Goal: Transaction & Acquisition: Purchase product/service

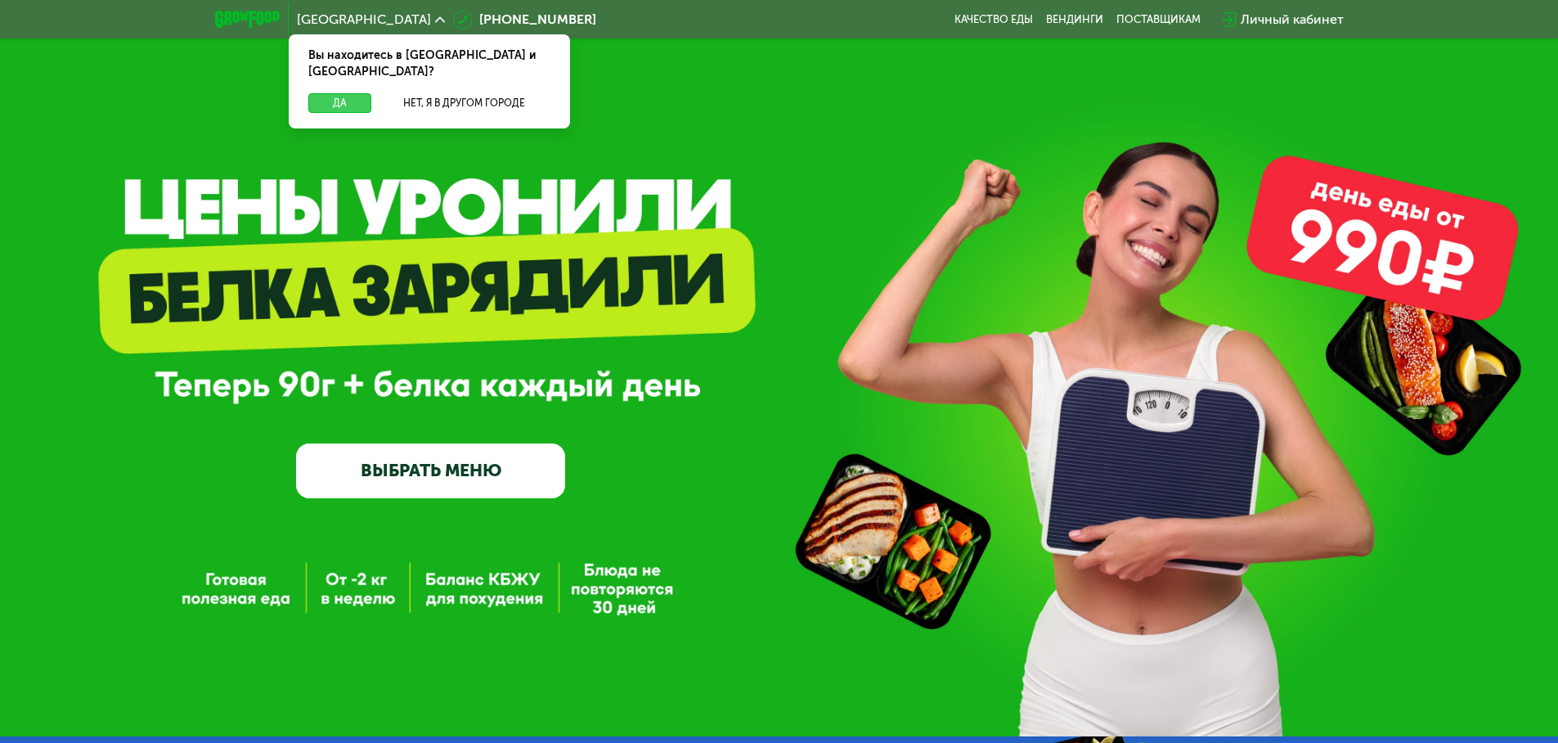
click at [333, 93] on button "Да" at bounding box center [339, 103] width 63 height 20
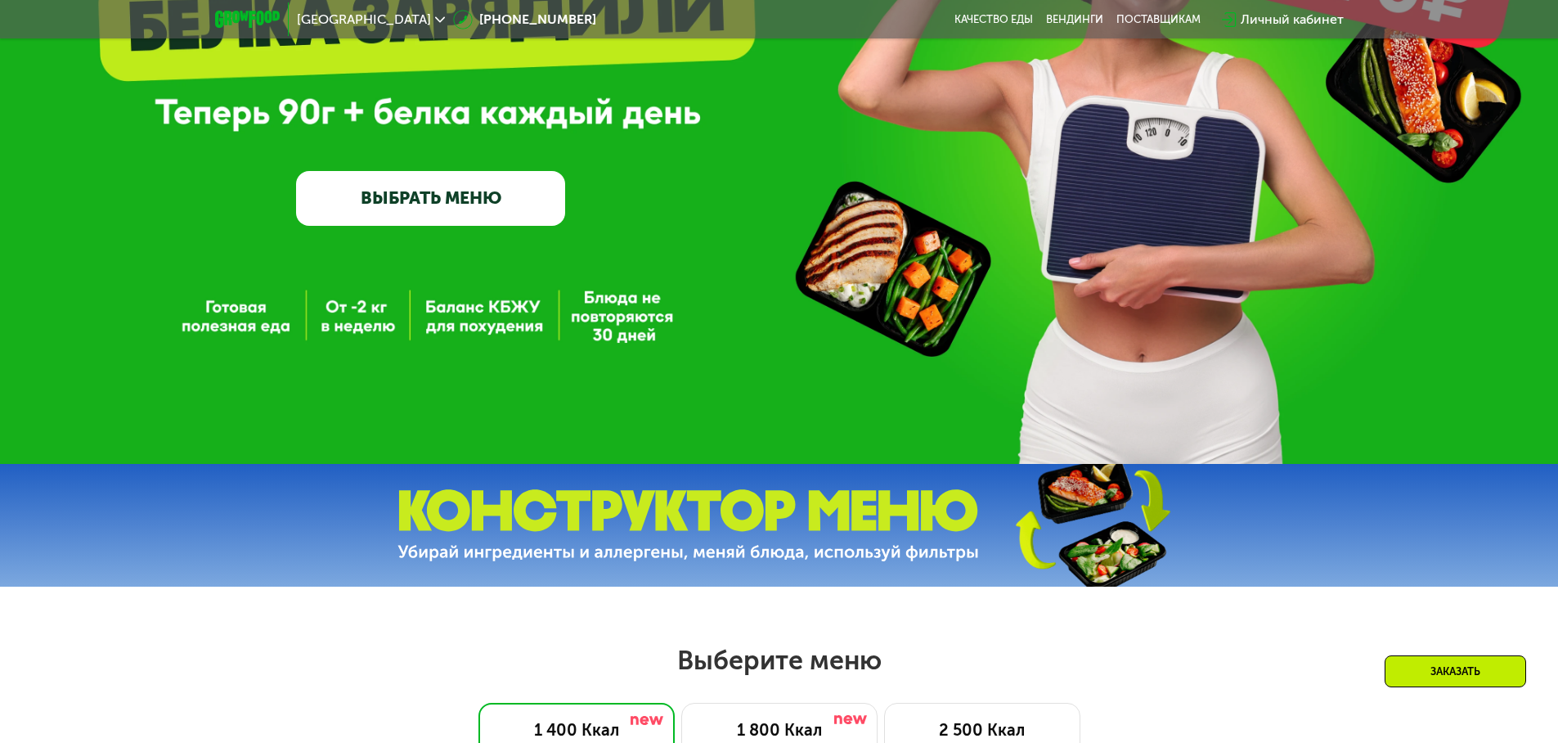
scroll to position [736, 0]
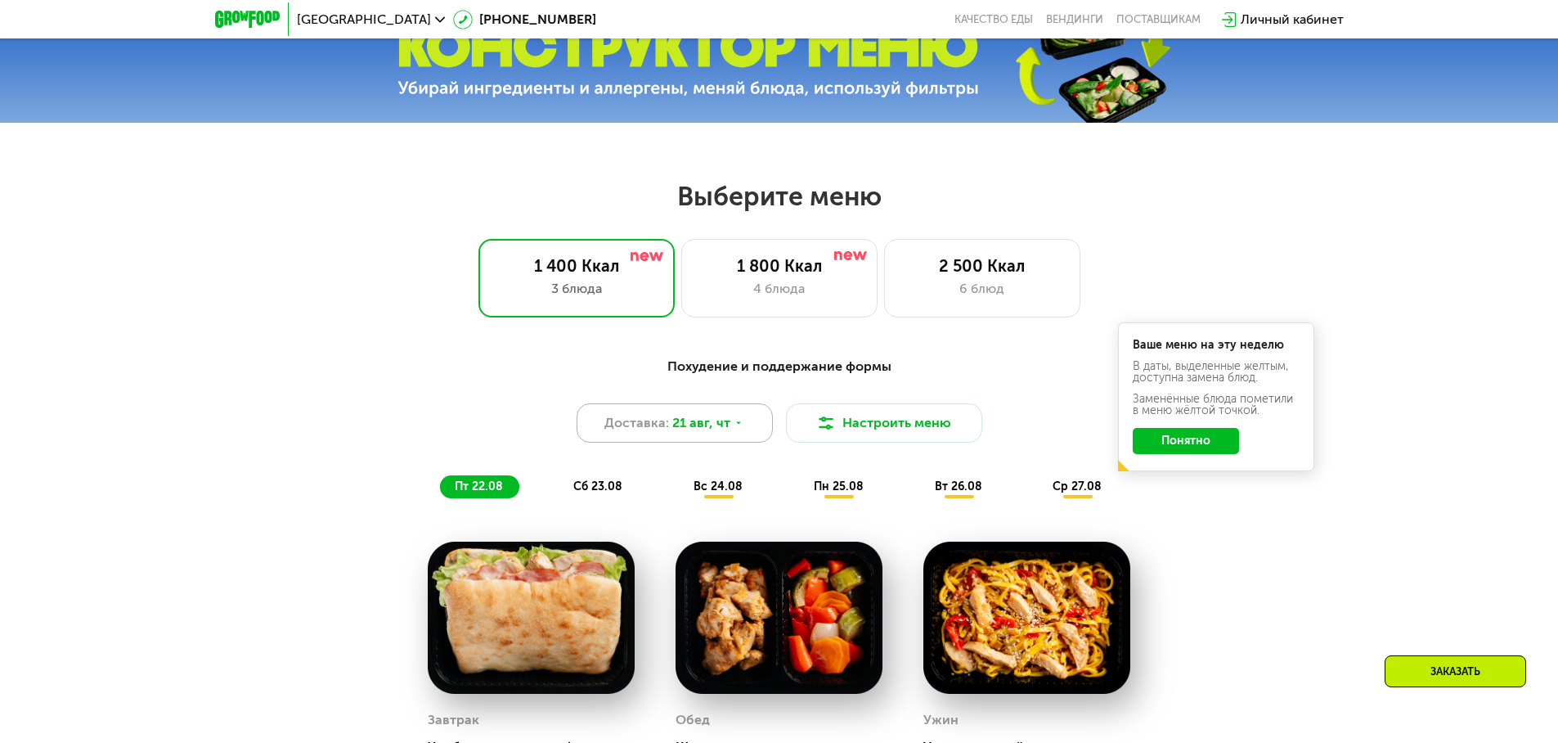
click at [754, 435] on div "Доставка: [DATE]" at bounding box center [675, 422] width 196 height 39
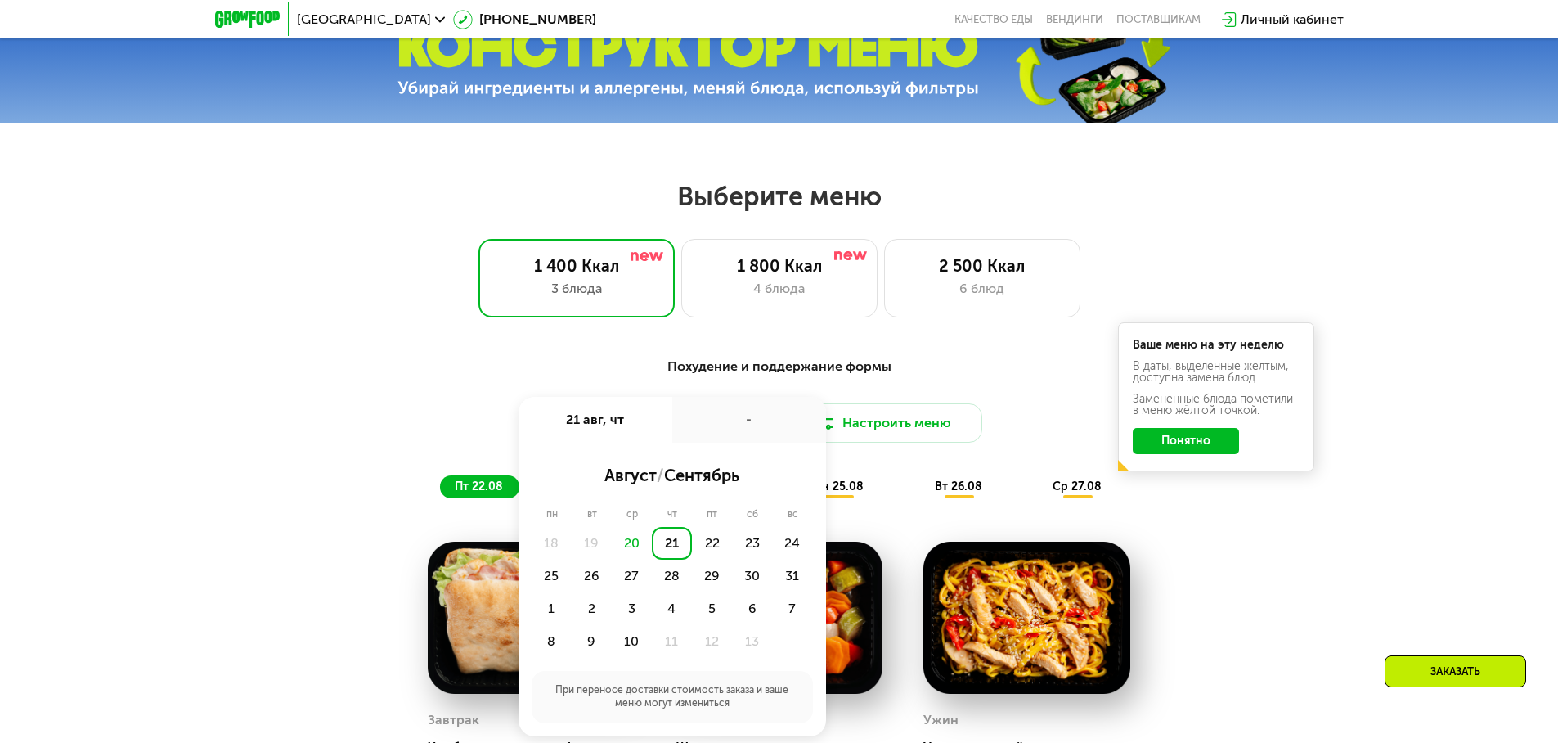
click at [669, 538] on div "21" at bounding box center [672, 543] width 40 height 33
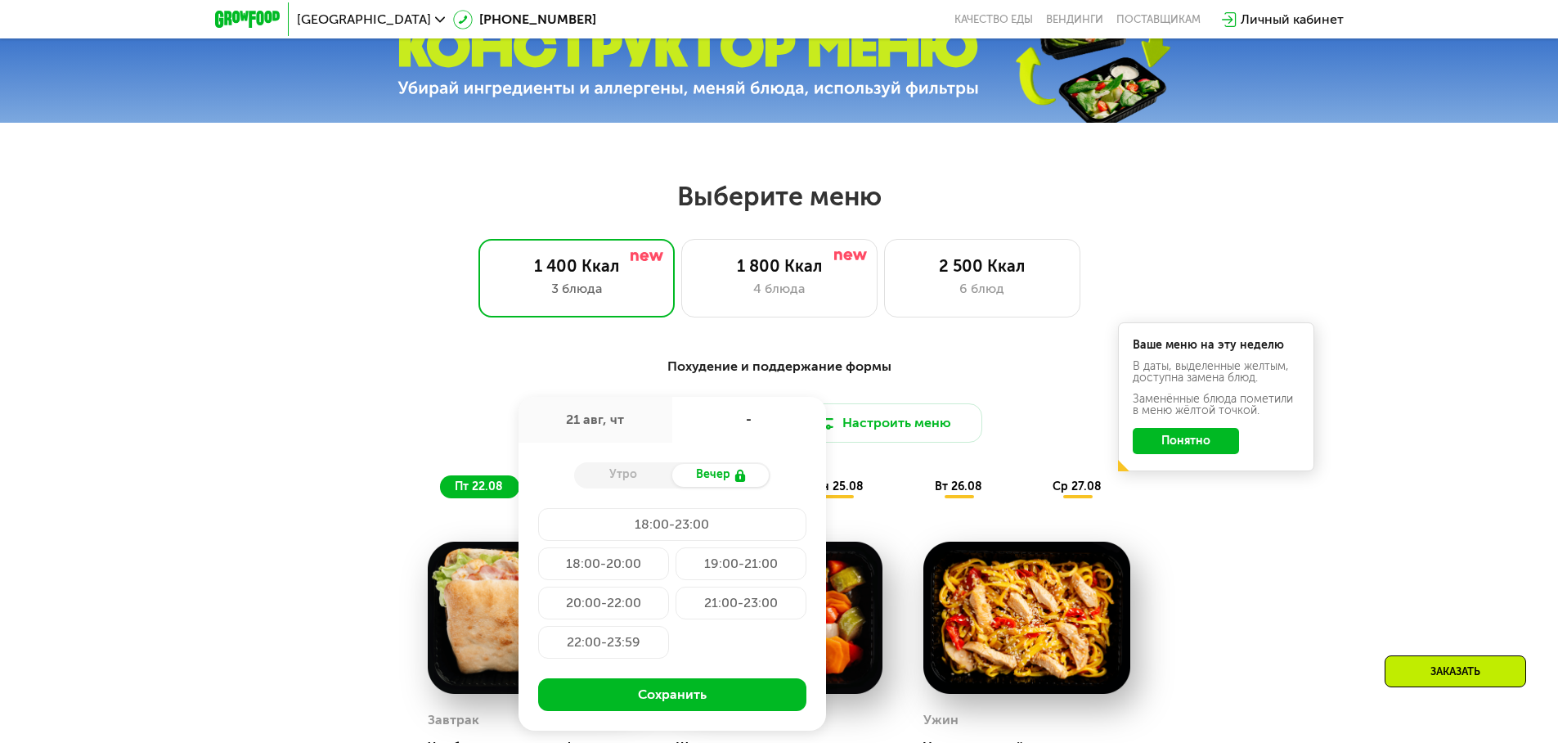
click at [393, 424] on div "Доставка: 21 авг, чт 21 авг, чт - Утро Вечер 18:00-23:00 18:00-20:00 19:00-21:0…" at bounding box center [779, 422] width 968 height 39
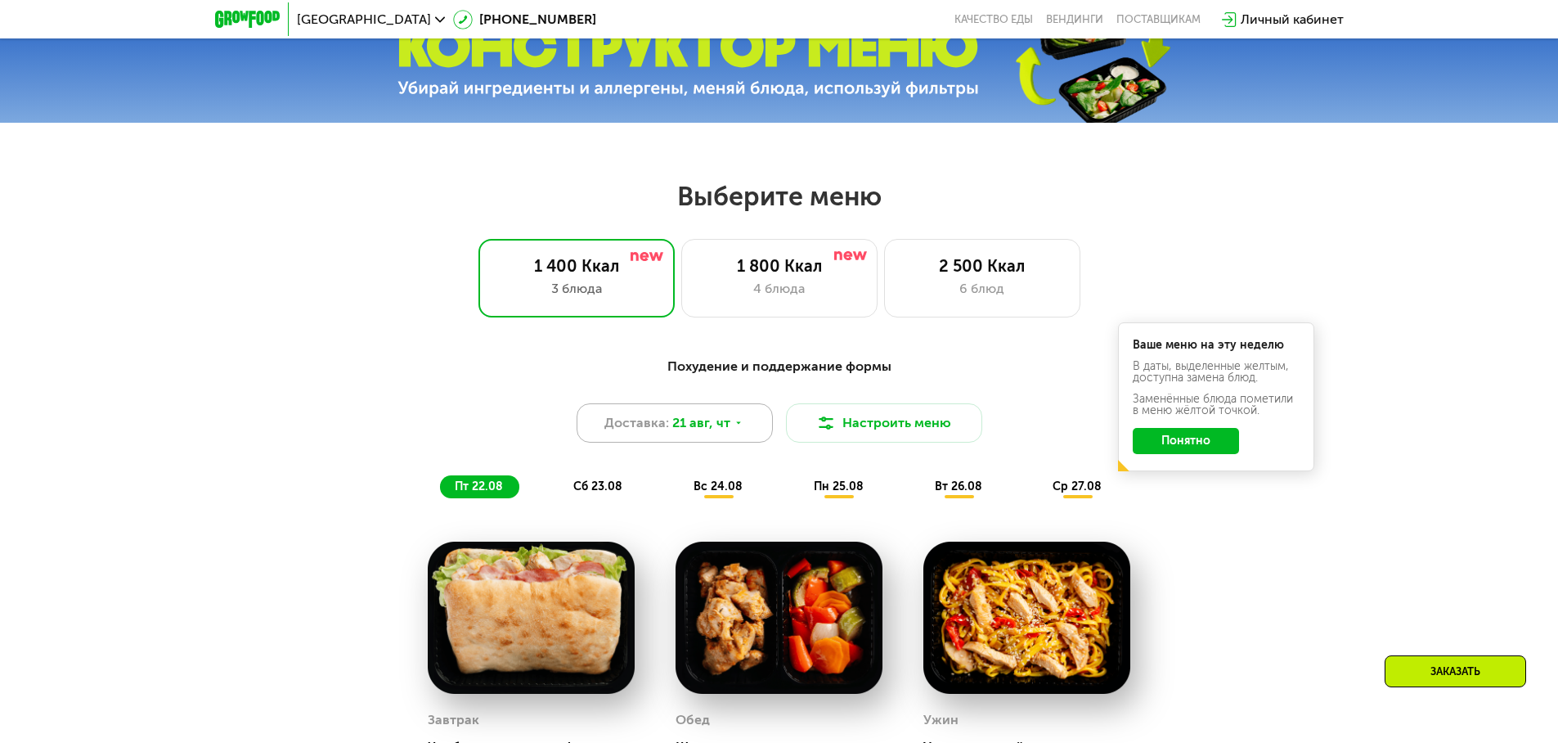
click at [723, 429] on span "21 авг, чт" at bounding box center [701, 423] width 58 height 20
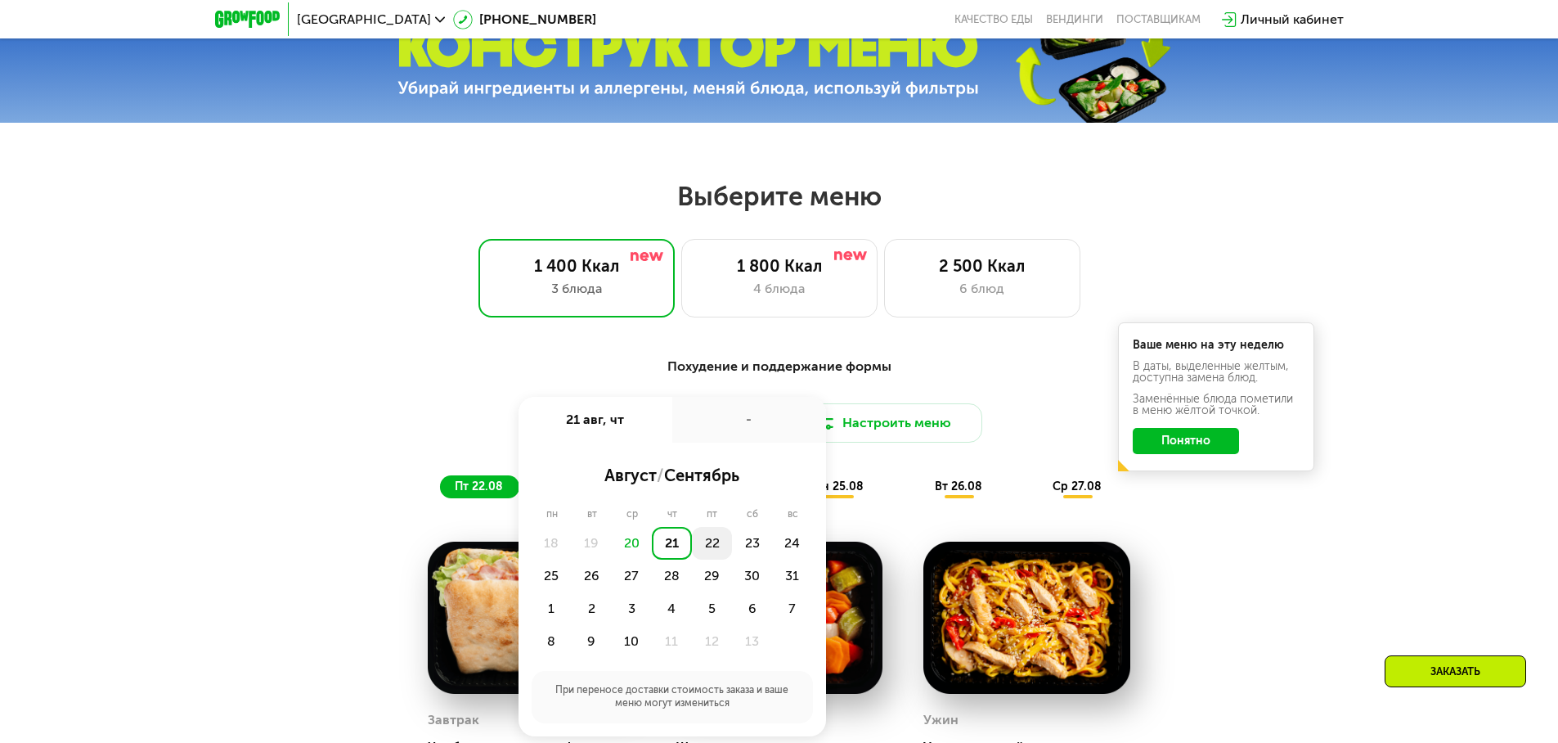
click at [732, 549] on div "22" at bounding box center [752, 543] width 40 height 33
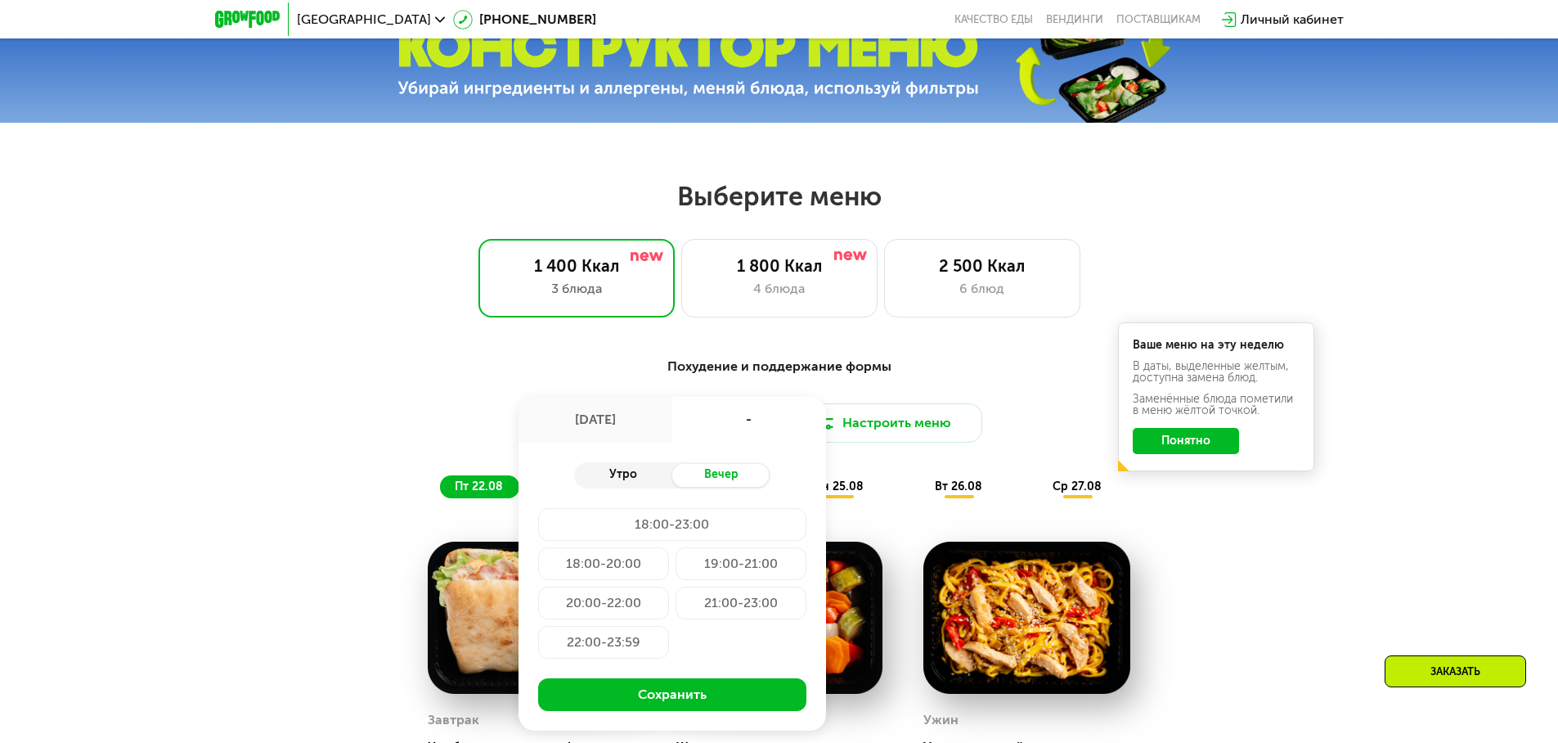
click at [633, 478] on div "Утро" at bounding box center [623, 475] width 98 height 23
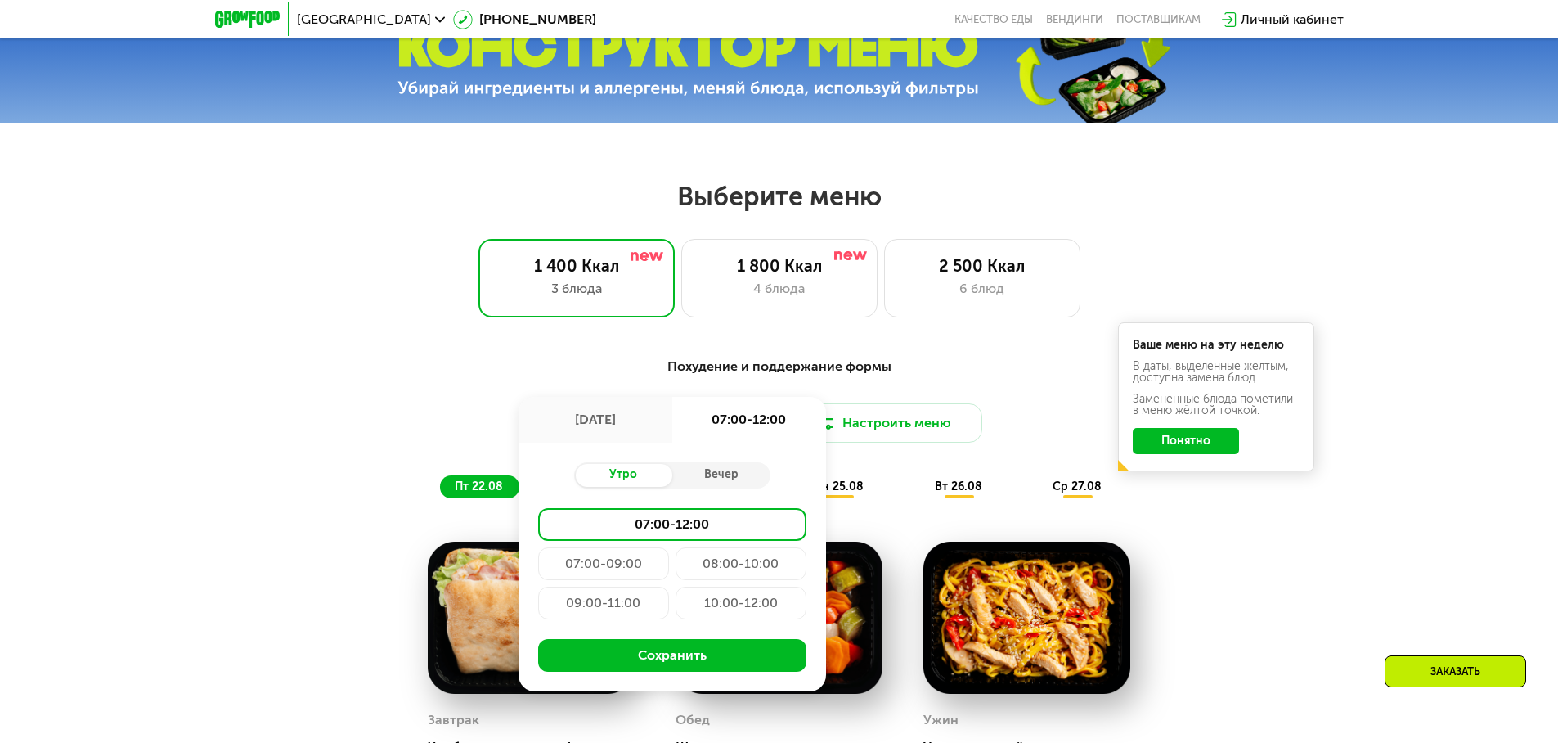
click at [669, 586] on div "08:00-10:00" at bounding box center [603, 602] width 131 height 33
click at [701, 604] on div "10:00-12:00" at bounding box center [741, 602] width 131 height 33
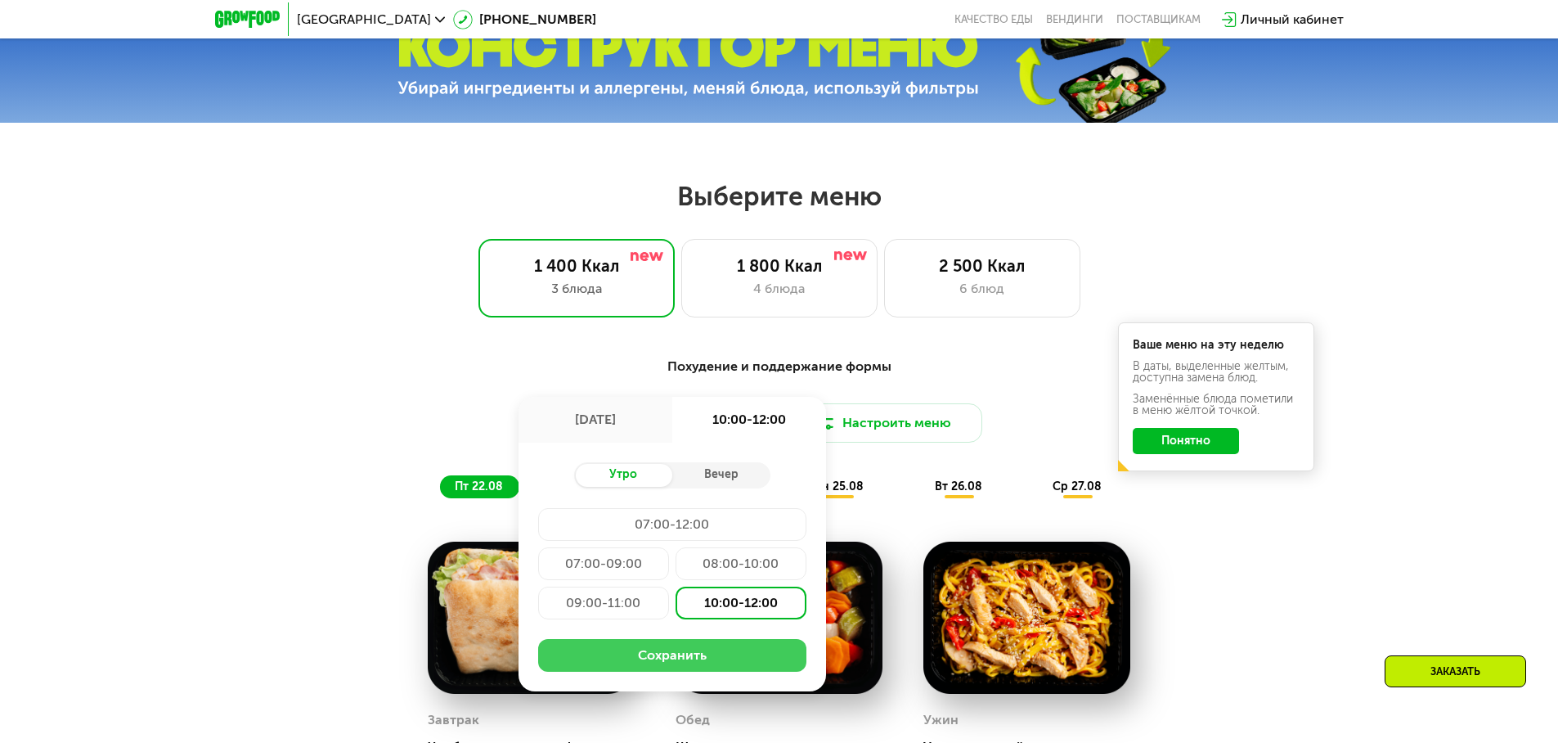
click at [700, 657] on button "Сохранить" at bounding box center [672, 655] width 268 height 33
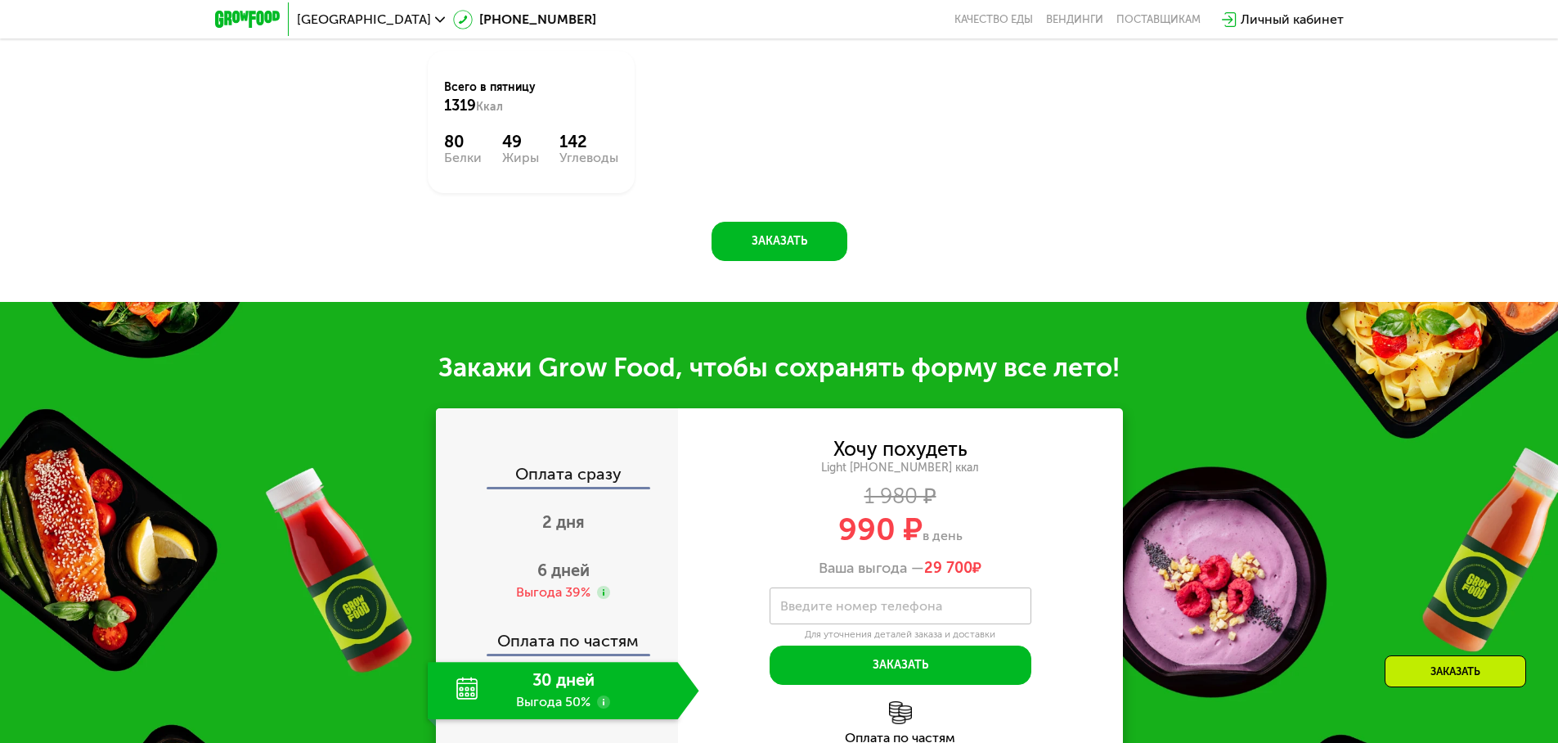
scroll to position [1472, 0]
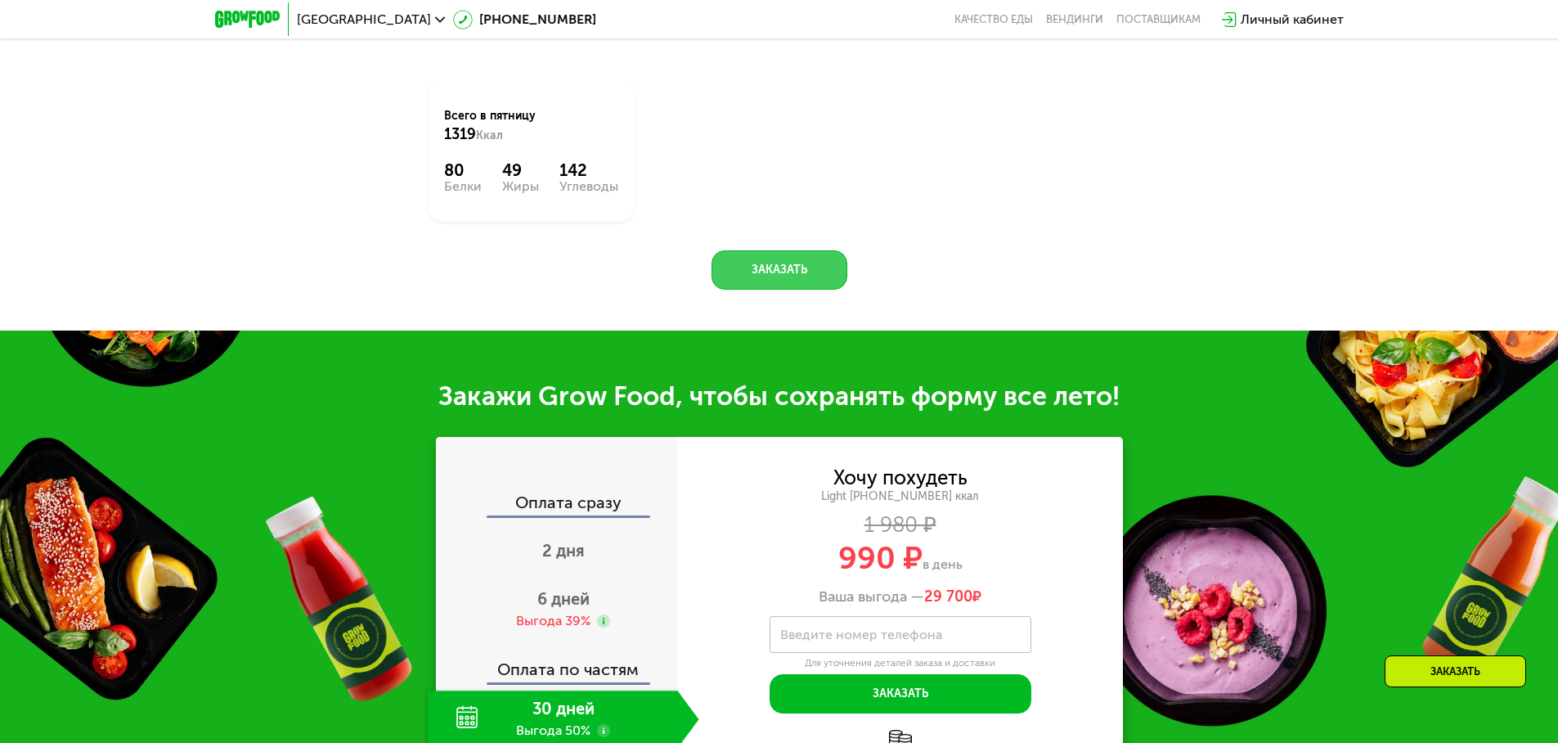
click at [801, 278] on button "Заказать" at bounding box center [780, 269] width 136 height 39
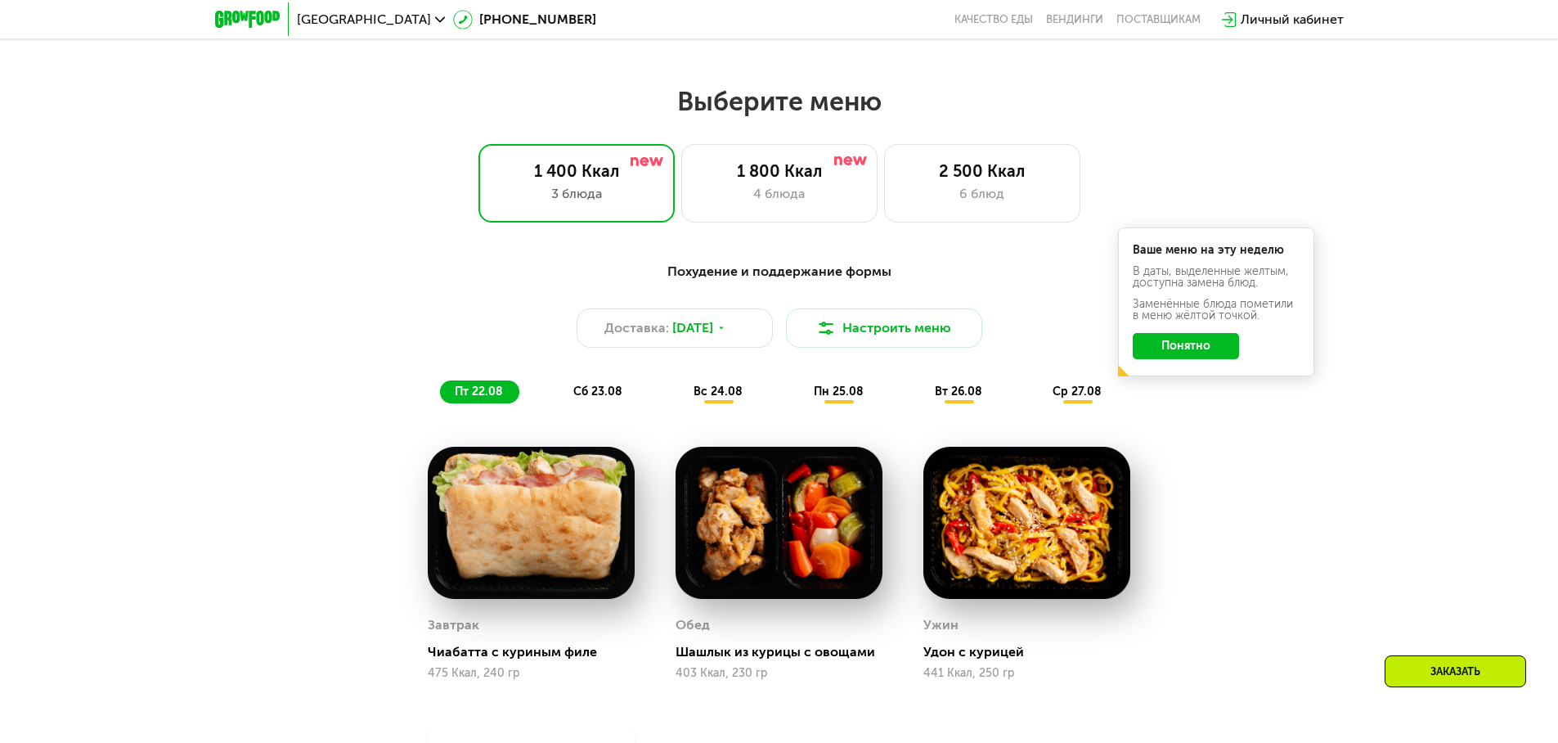
scroll to position [827, 0]
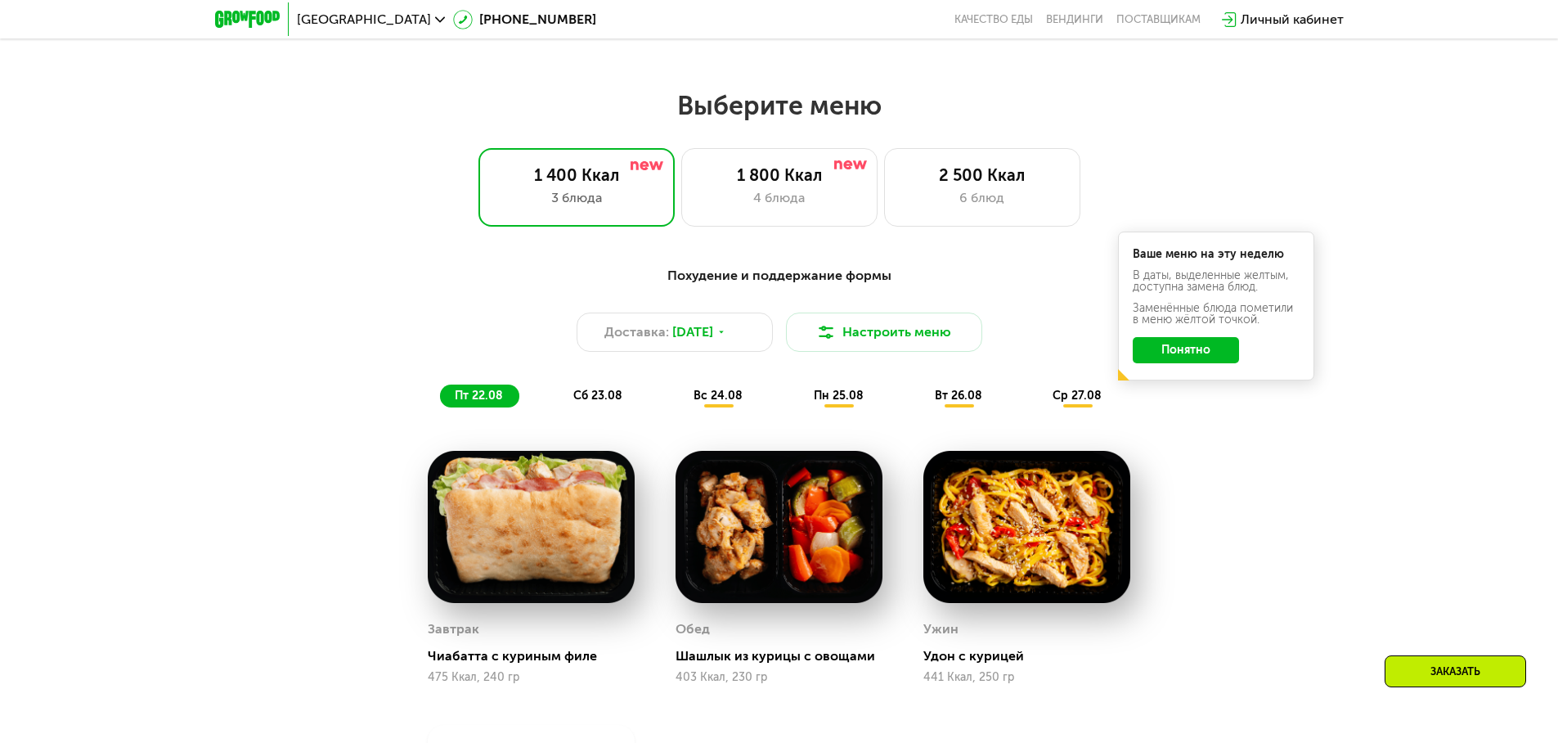
click at [713, 399] on span "вс 24.08" at bounding box center [718, 395] width 49 height 14
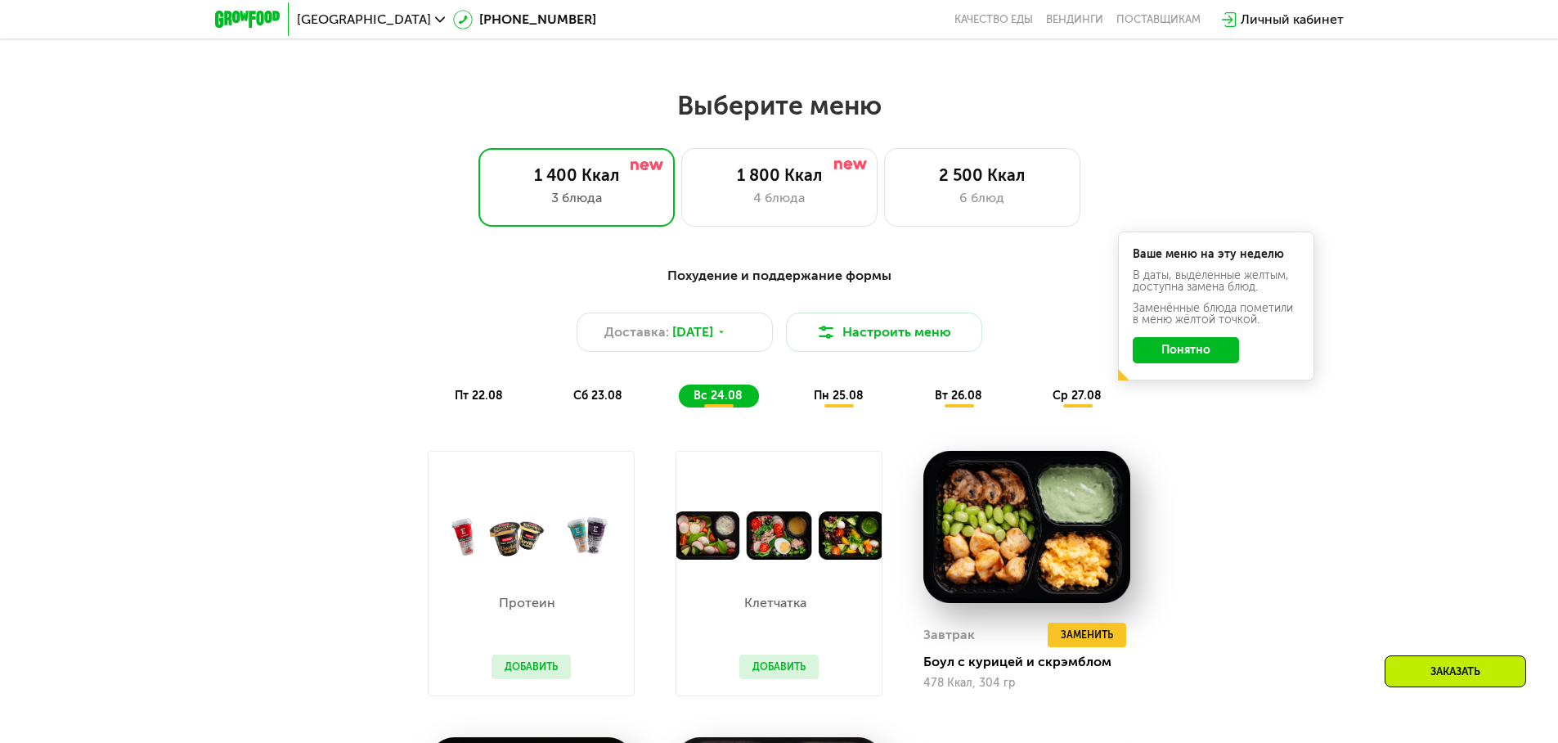
click at [833, 402] on span "пн 25.08" at bounding box center [839, 395] width 50 height 14
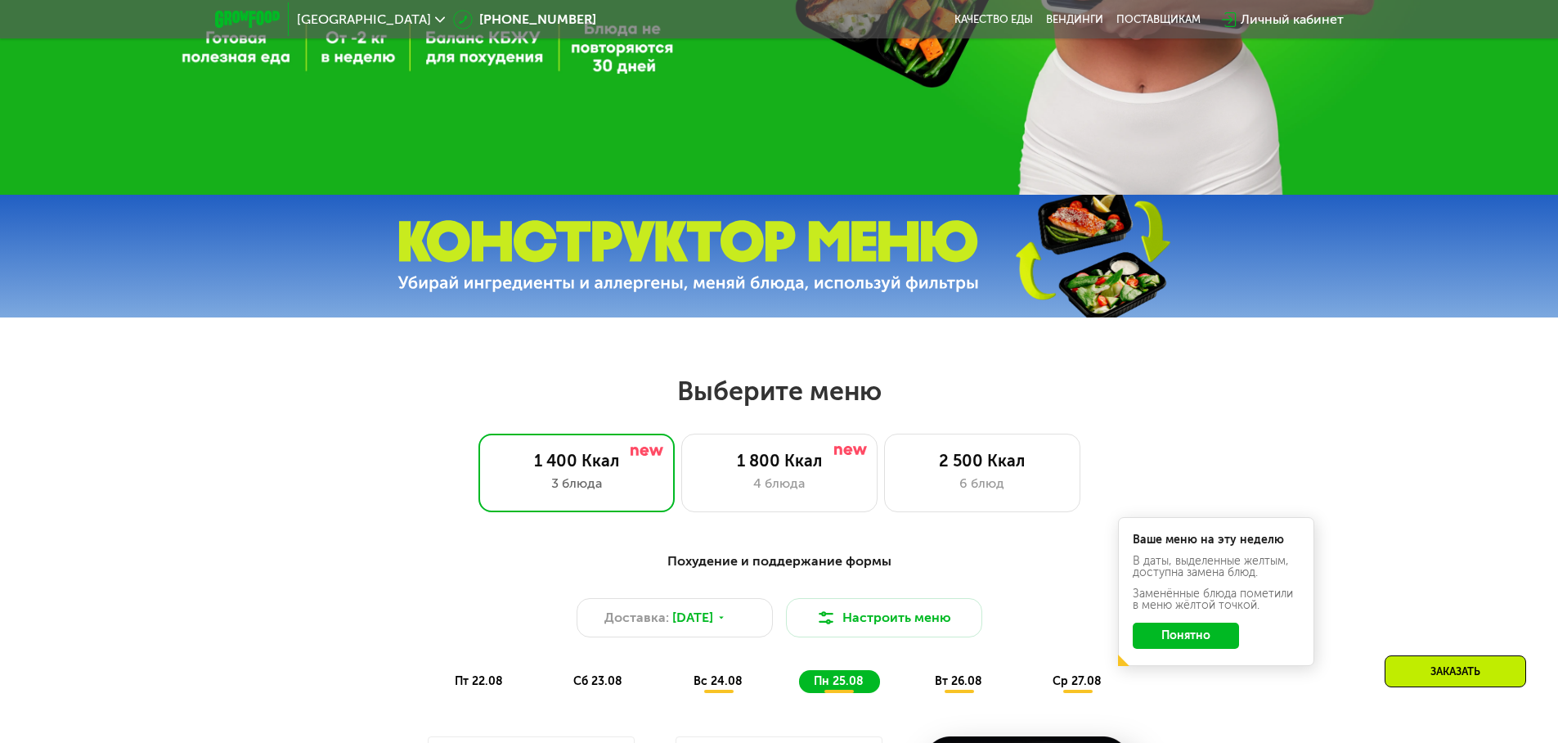
scroll to position [500, 0]
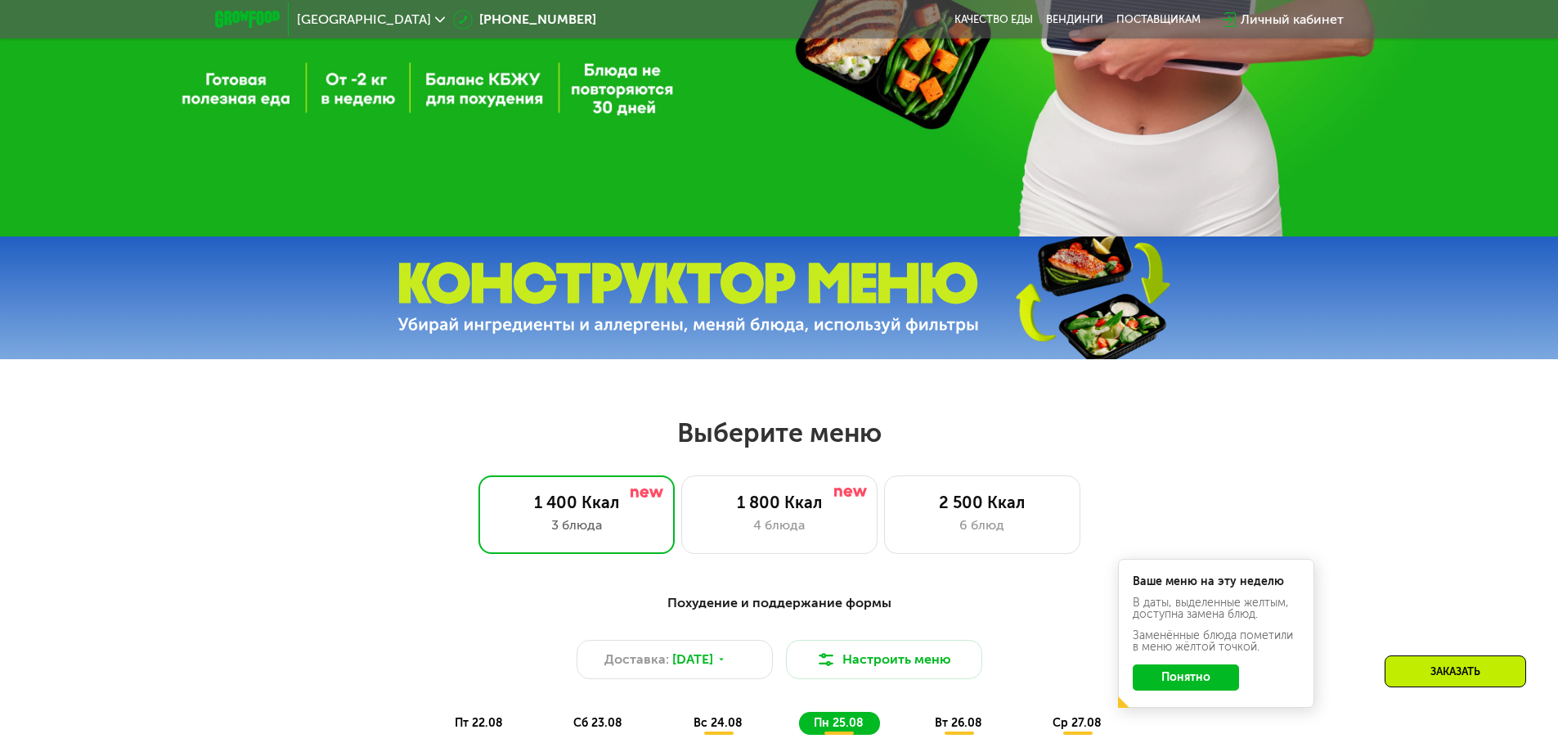
click at [243, 12] on img at bounding box center [247, 19] width 65 height 17
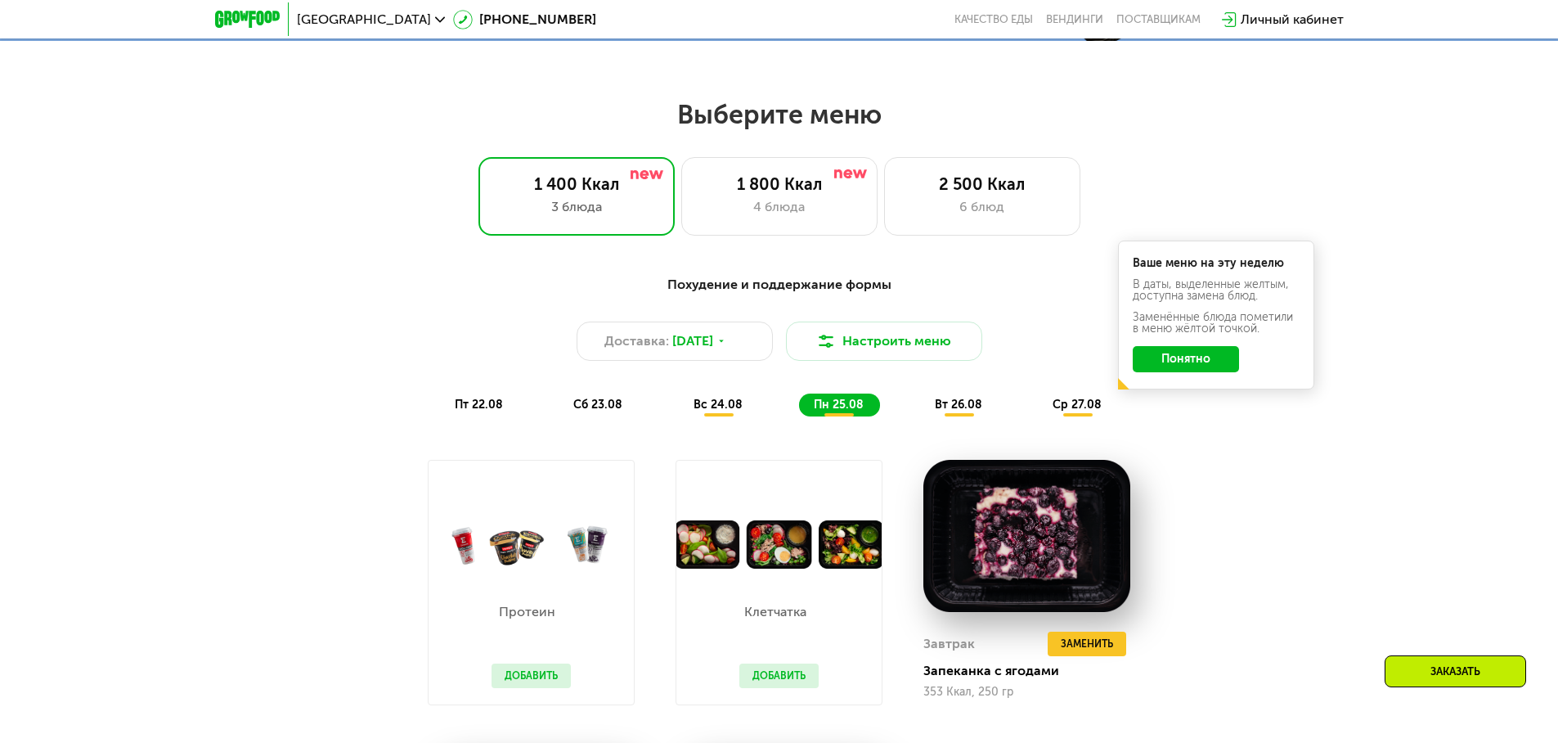
scroll to position [827, 0]
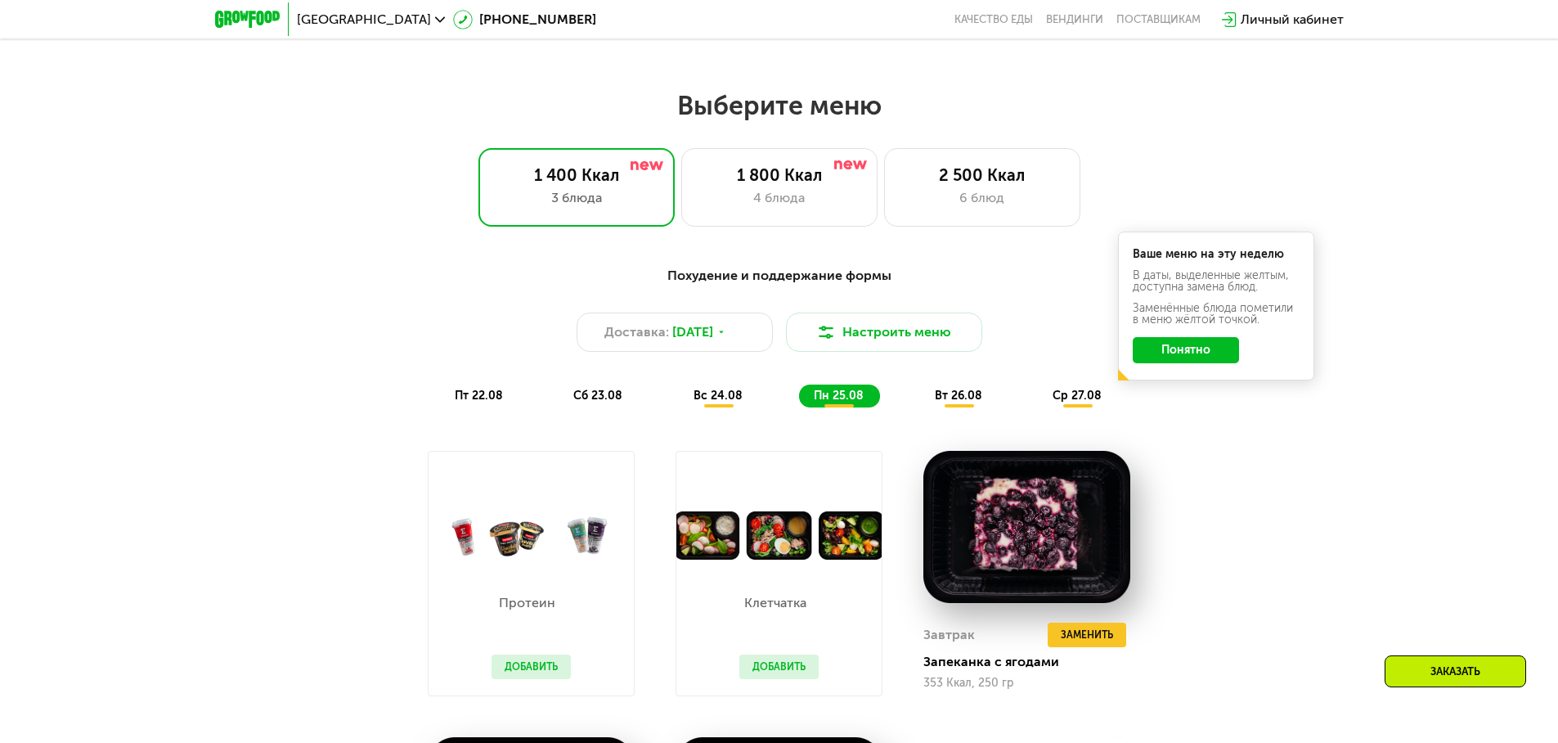
click at [1477, 664] on div "Заказать" at bounding box center [1455, 671] width 141 height 32
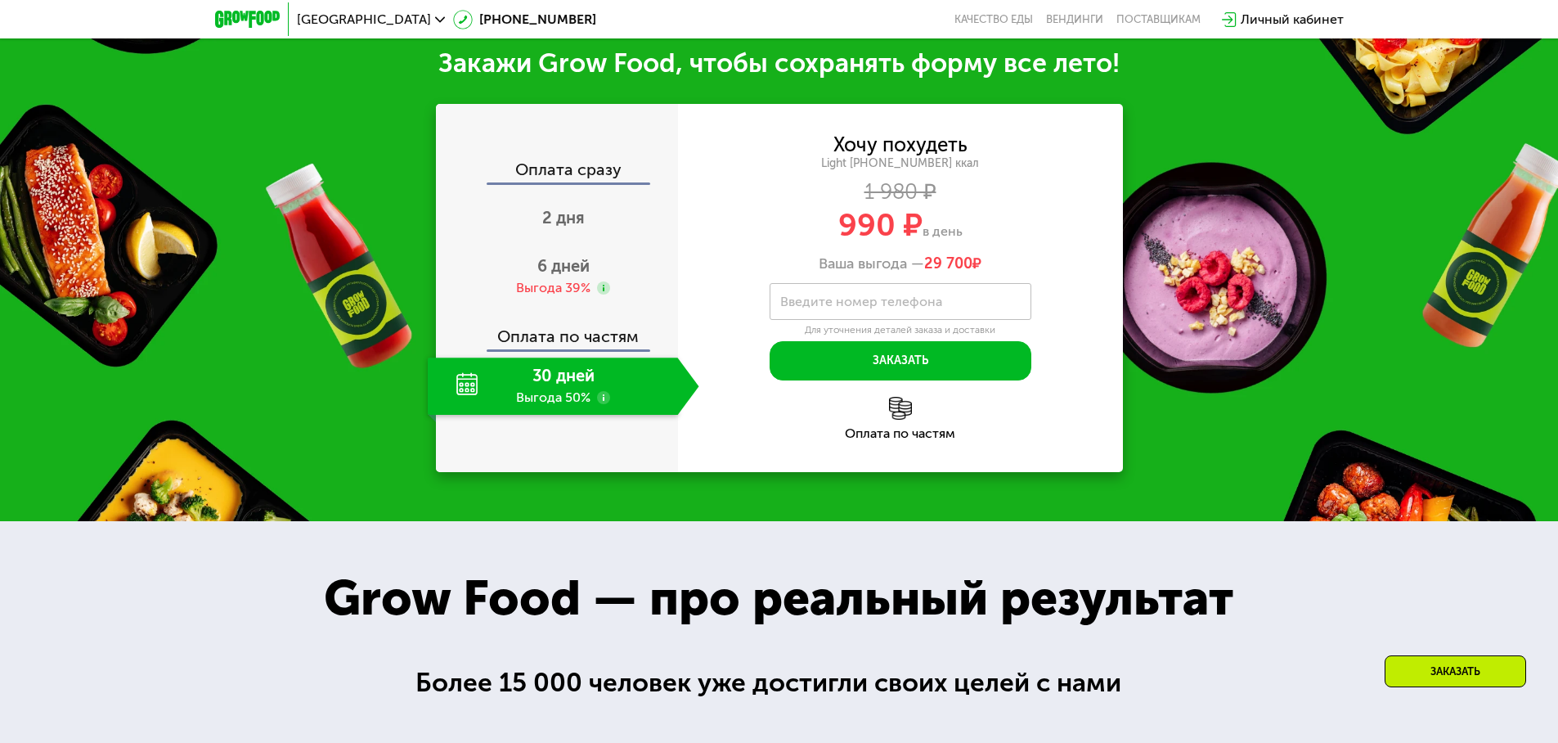
scroll to position [1911, 0]
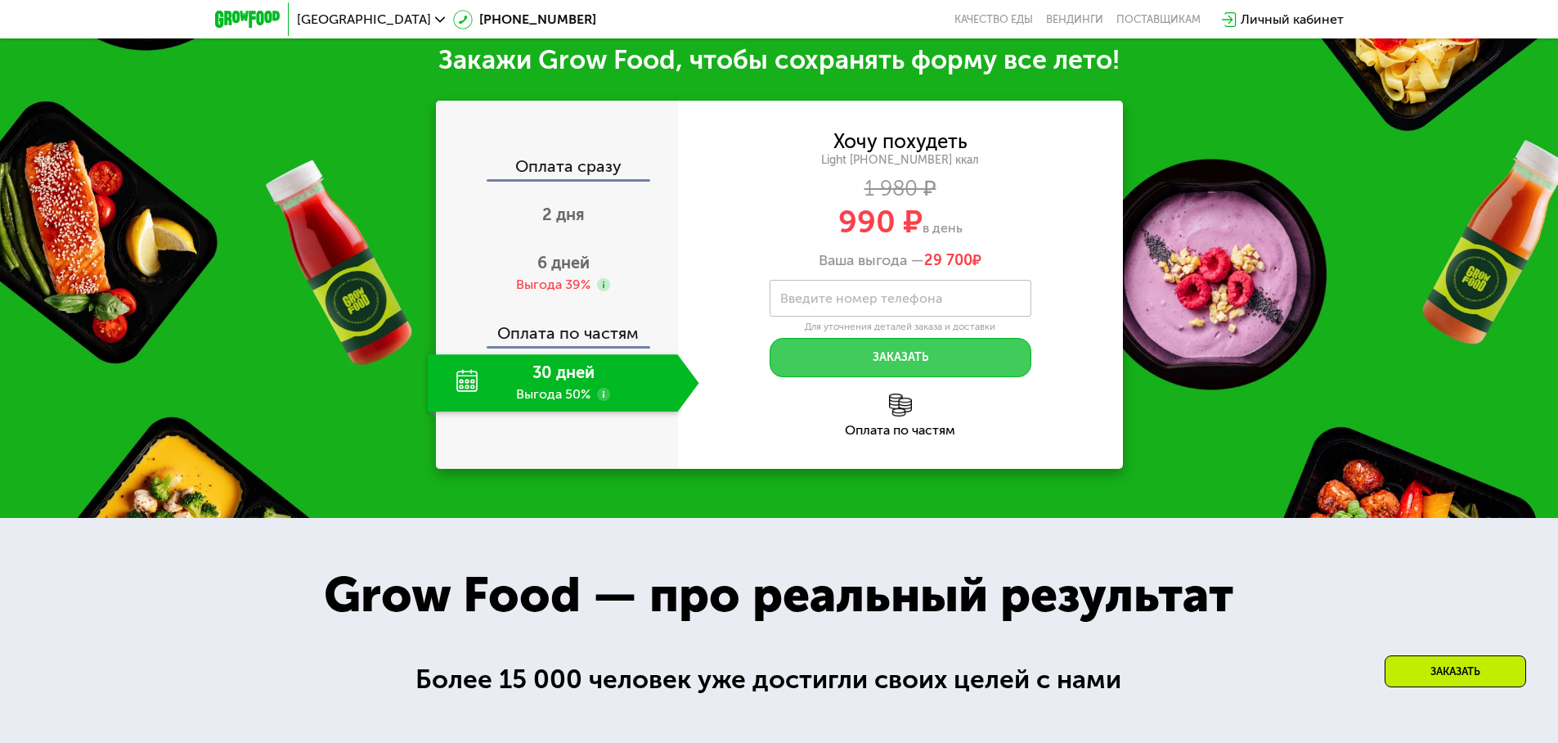
click at [985, 370] on button "Заказать" at bounding box center [901, 357] width 262 height 39
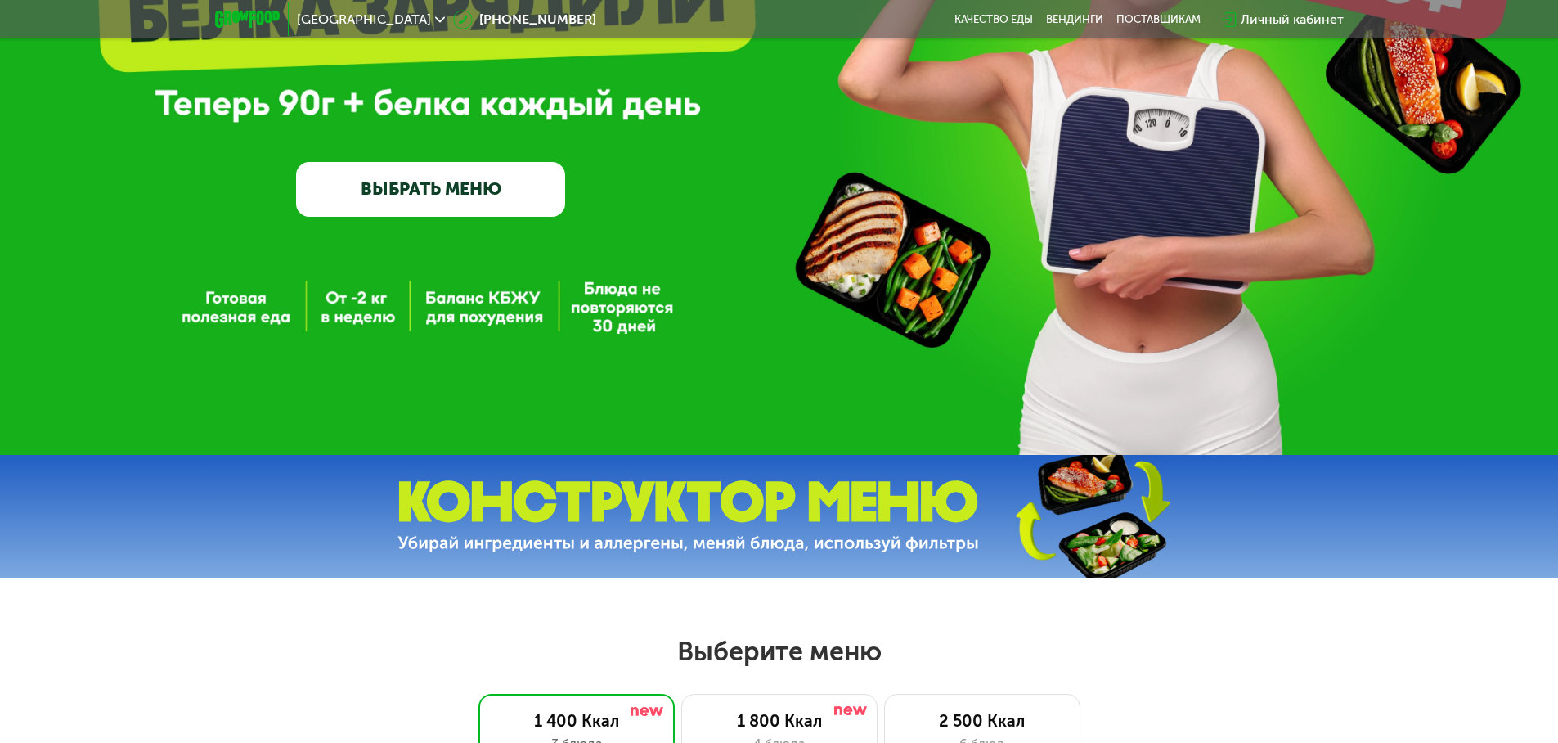
scroll to position [0, 0]
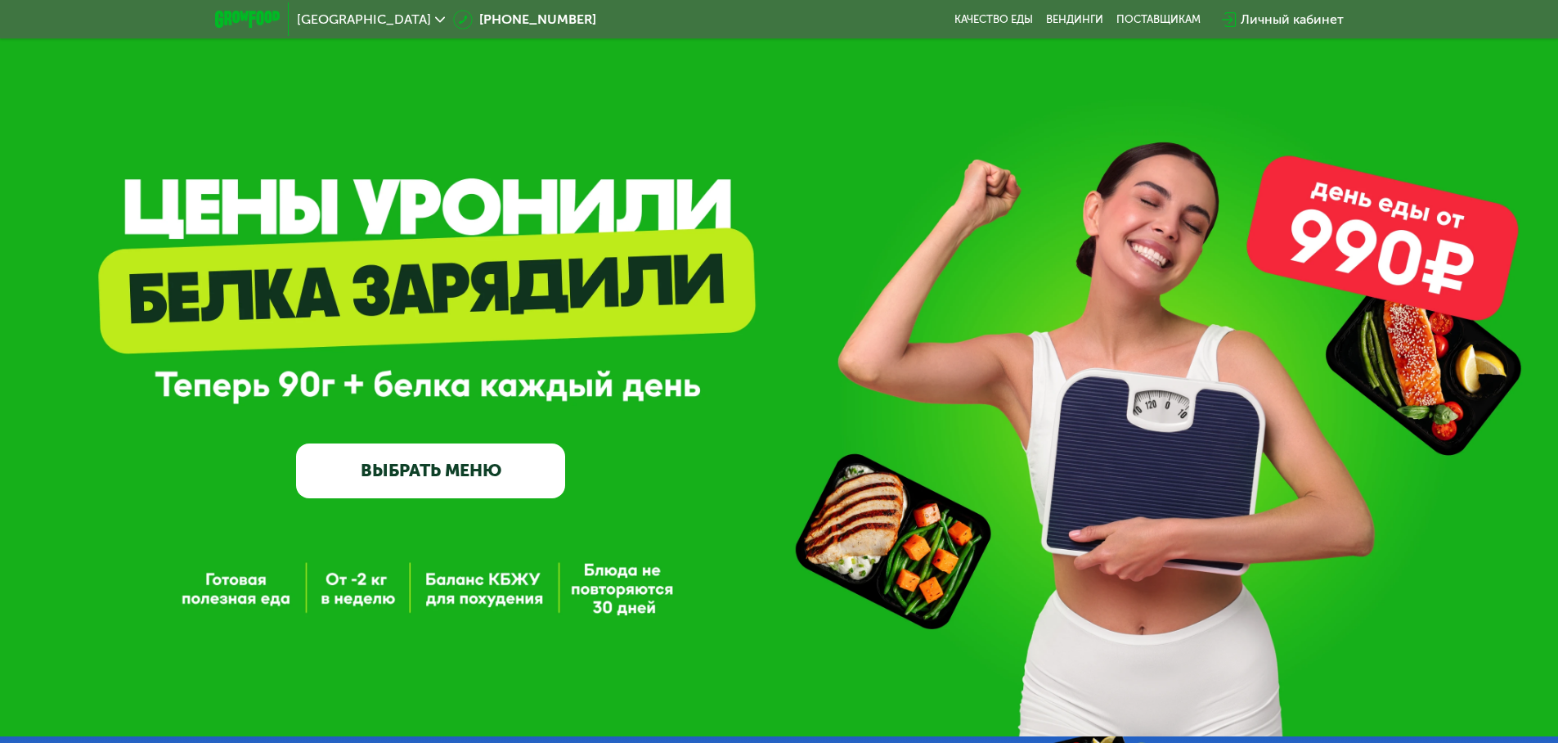
click at [337, 24] on span "[GEOGRAPHIC_DATA]" at bounding box center [364, 19] width 134 height 13
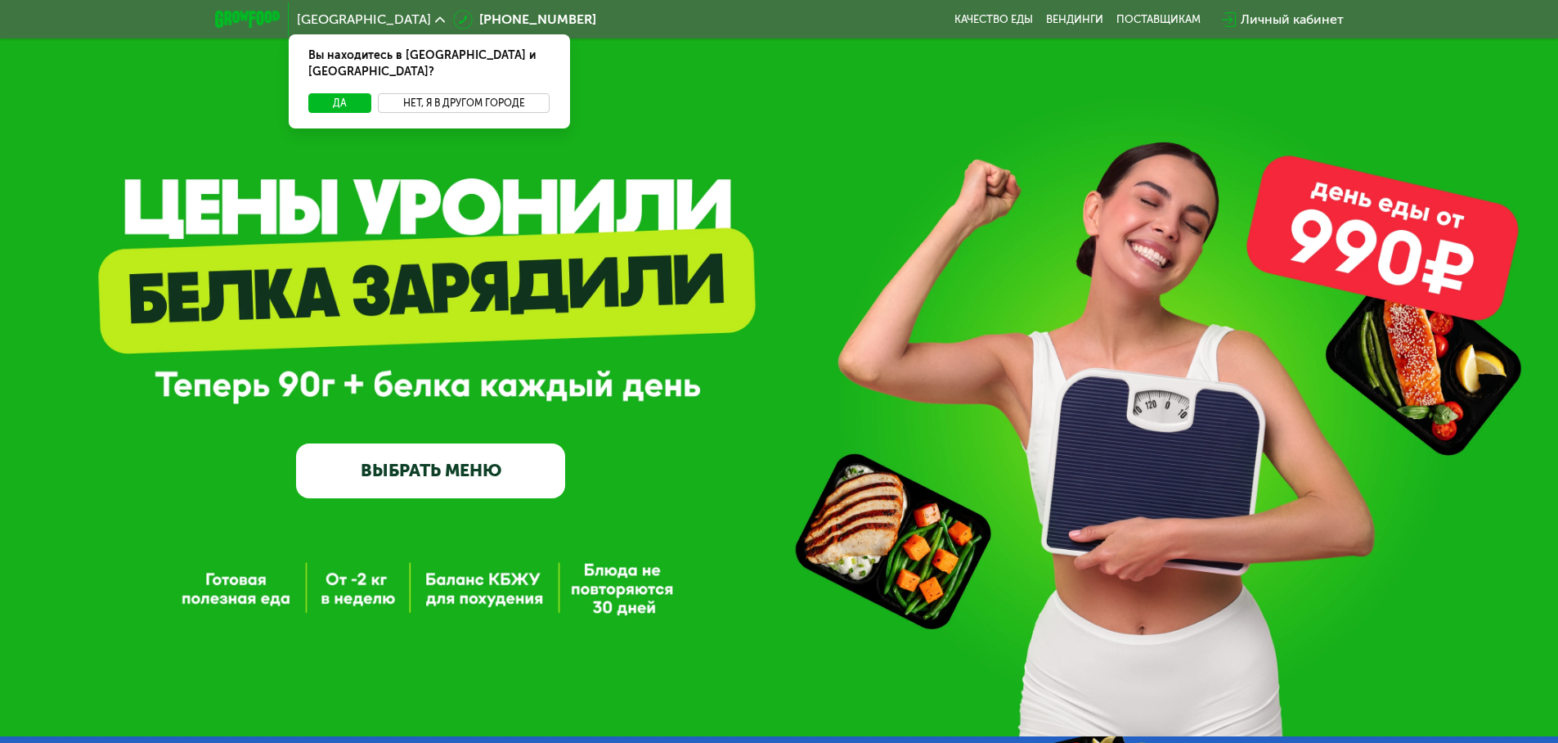
click at [438, 93] on button "Нет, я в другом городе" at bounding box center [464, 103] width 173 height 20
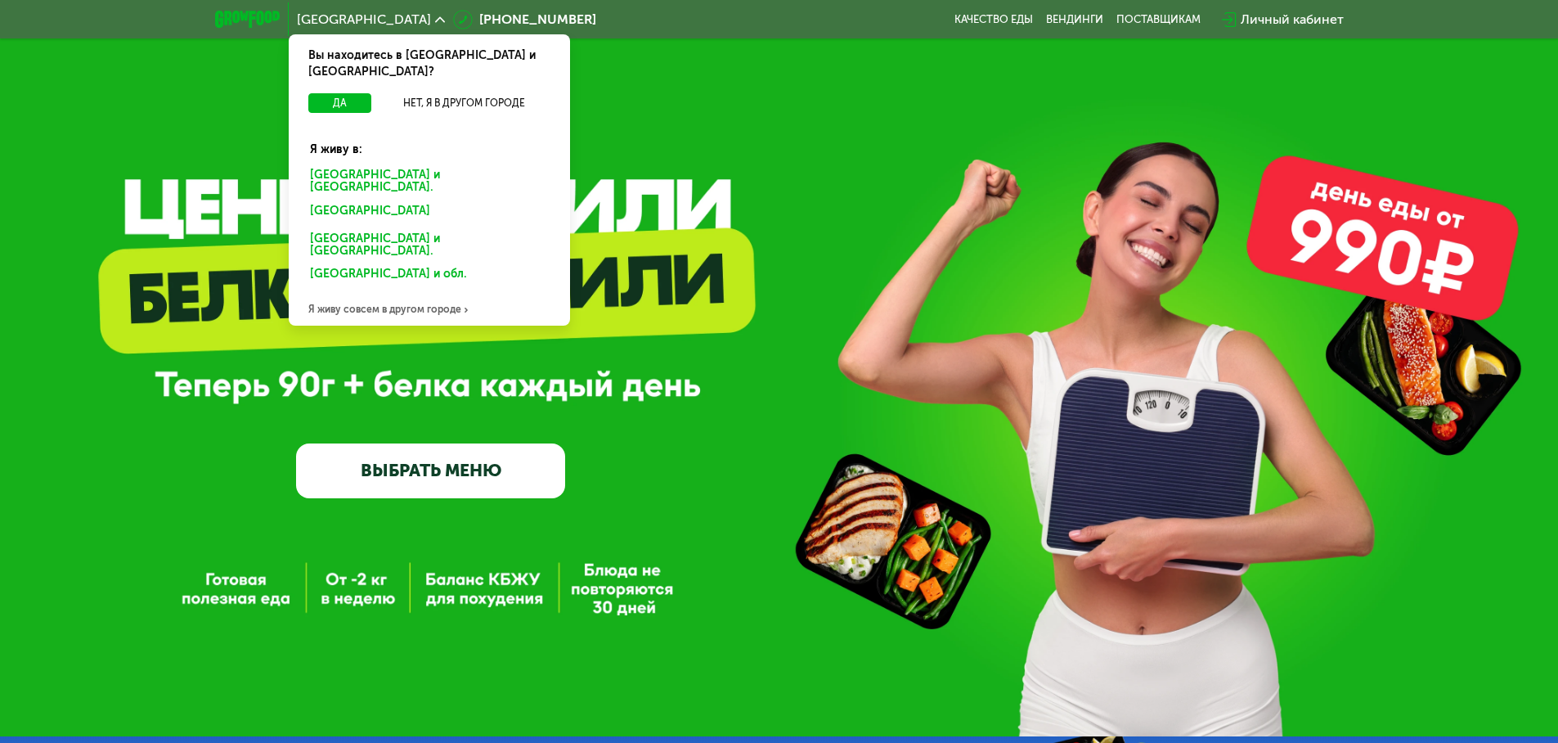
click at [866, 231] on div "GrowFood — доставка правильного питания ВЫБРАТЬ МЕНЮ" at bounding box center [779, 368] width 1558 height 736
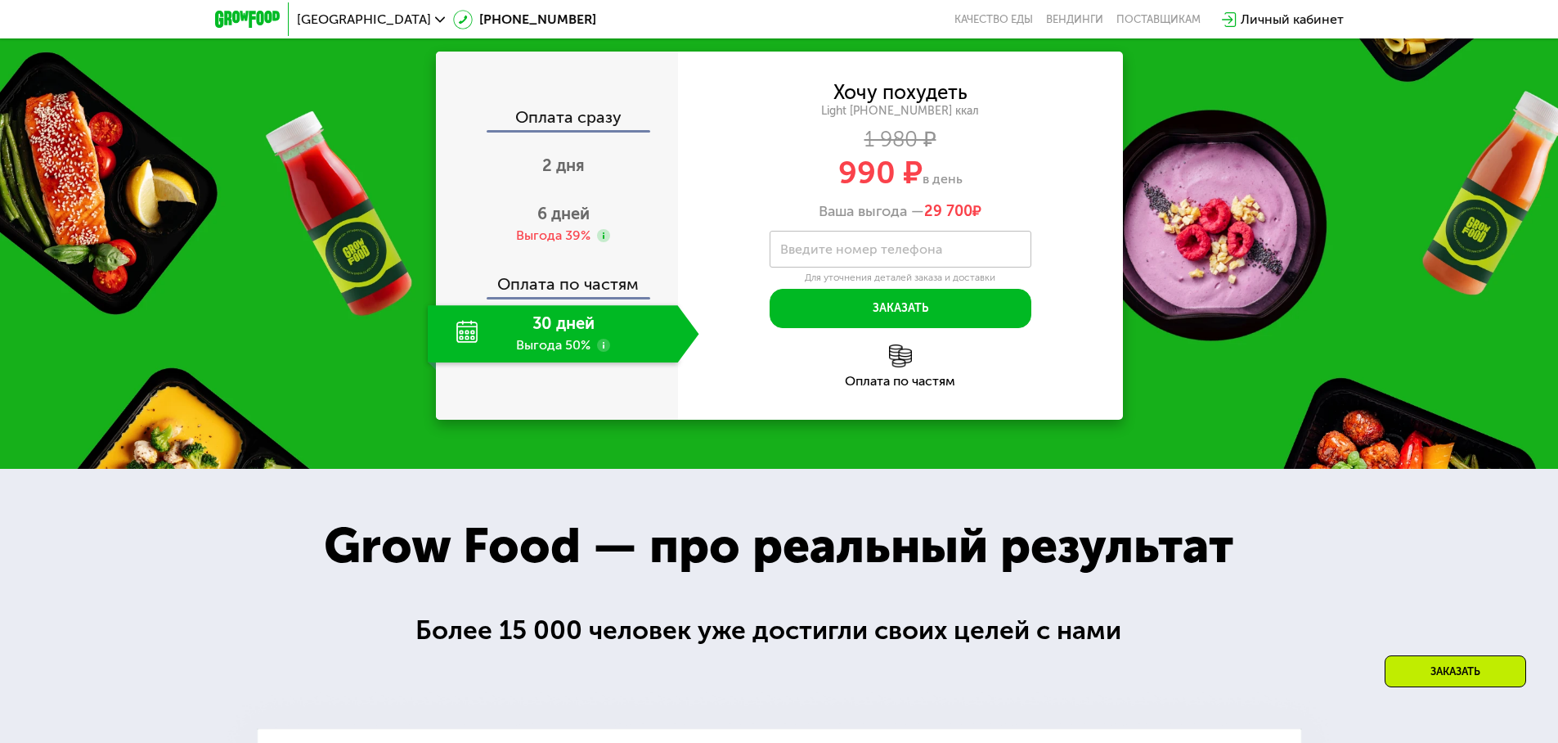
scroll to position [1963, 0]
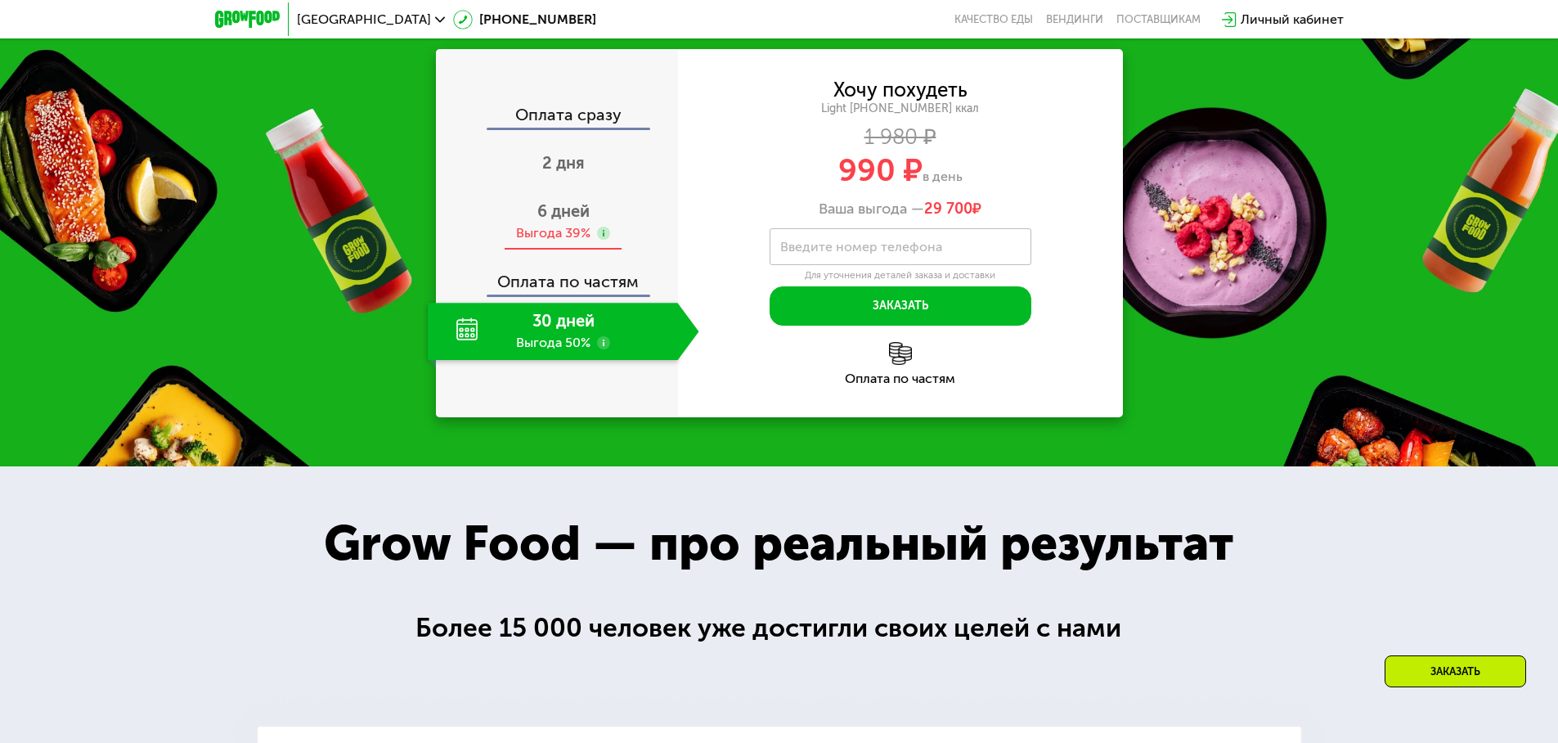
click at [571, 221] on span "6 дней" at bounding box center [563, 211] width 52 height 20
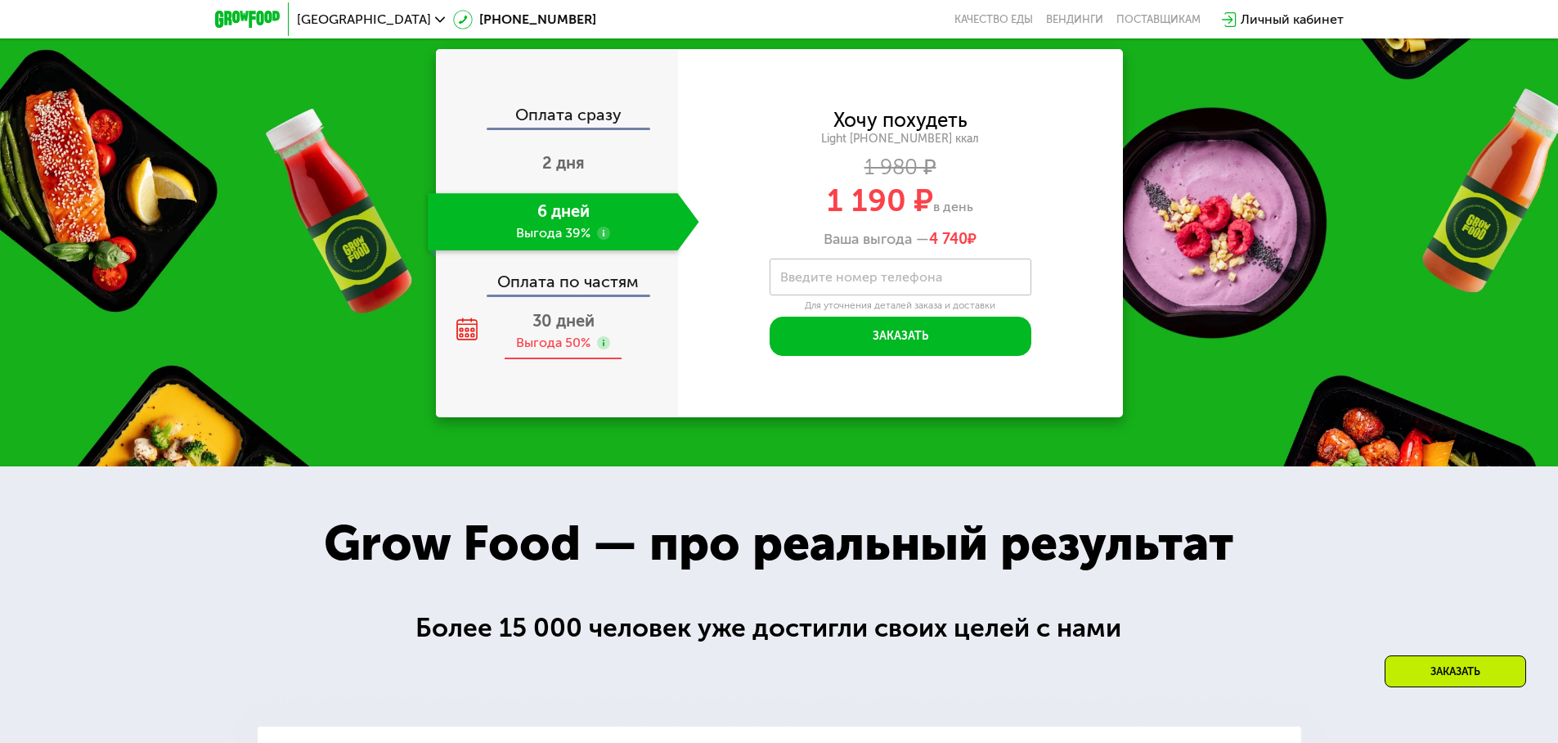
click at [568, 342] on div "Выгода 50%" at bounding box center [553, 343] width 74 height 18
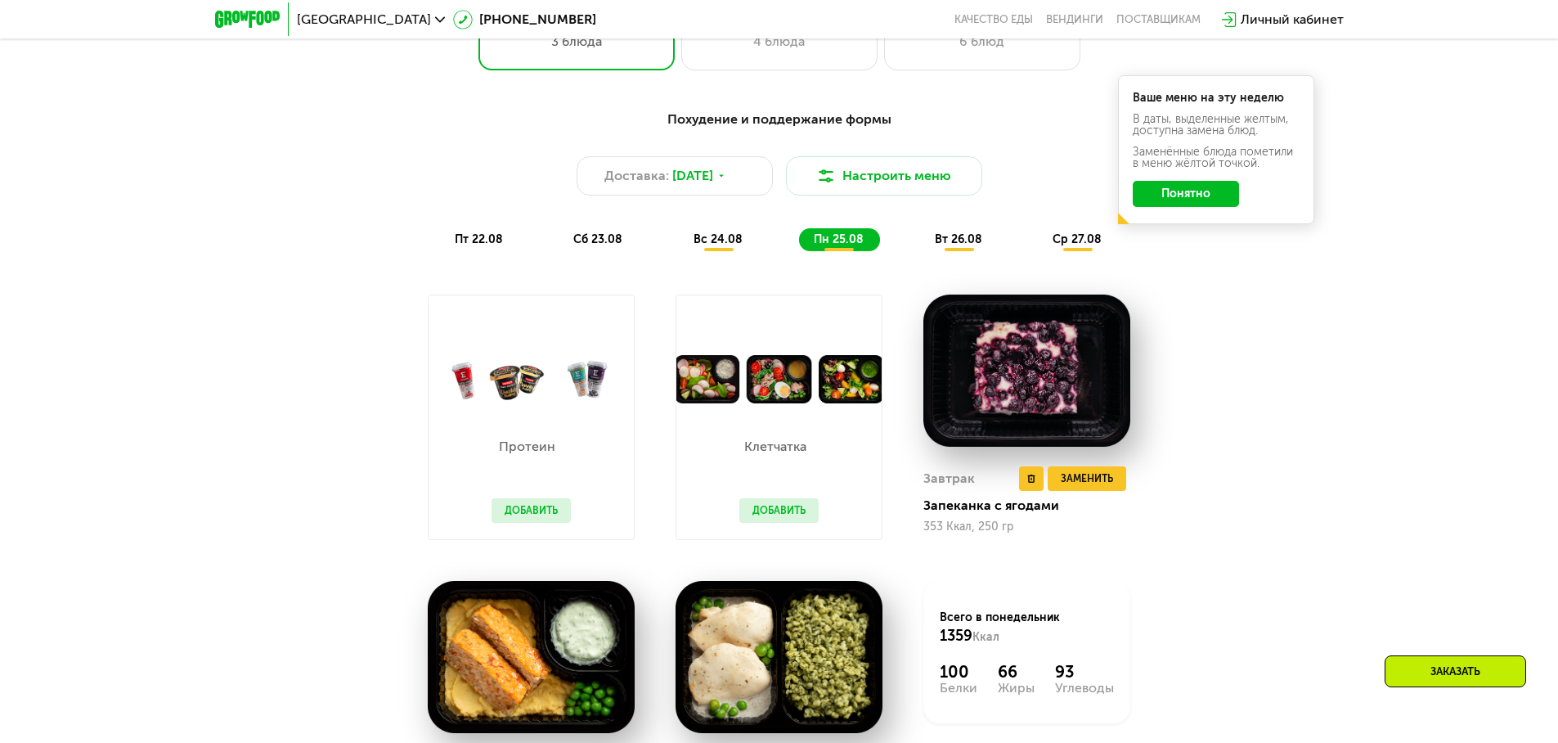
scroll to position [981, 0]
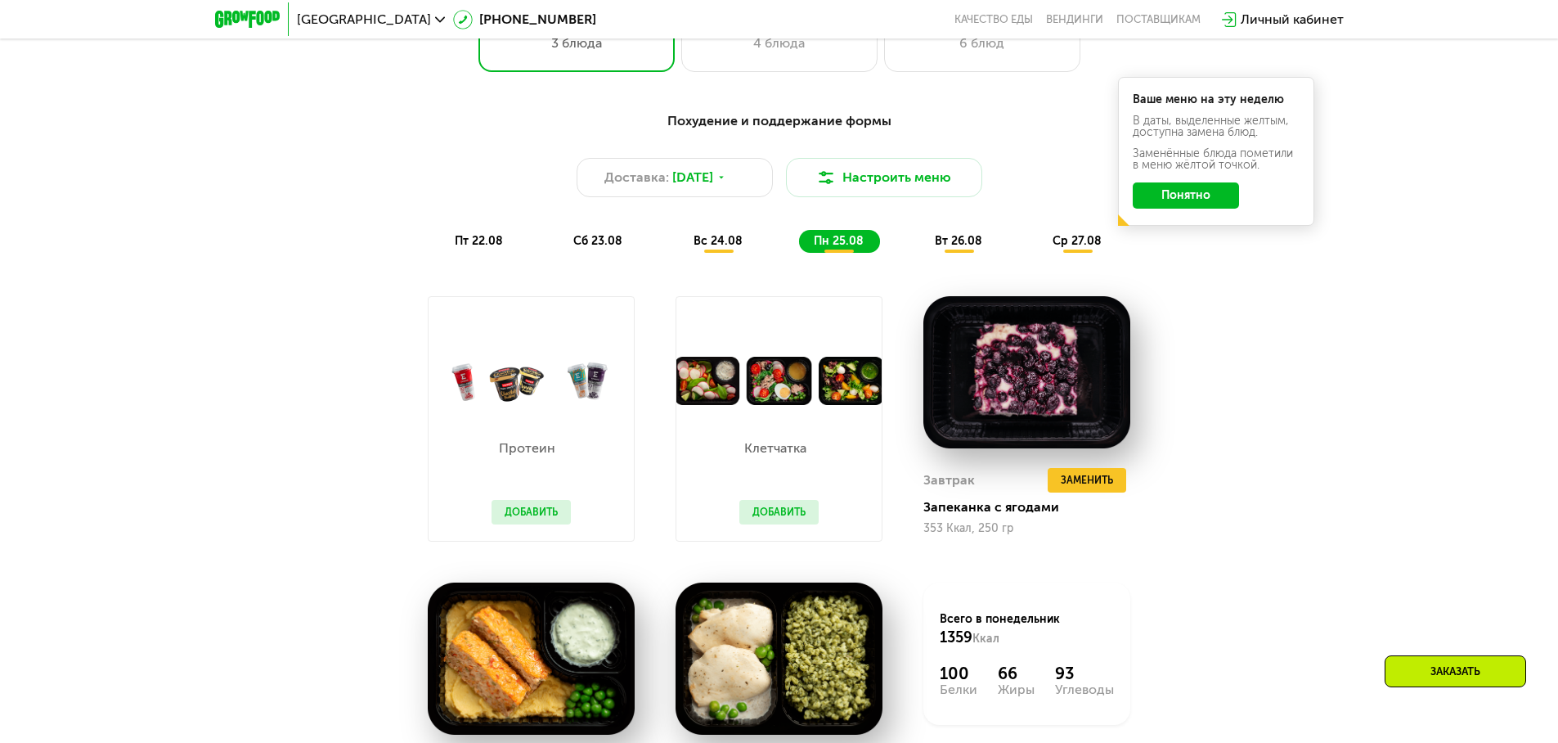
click at [963, 244] on span "вт 26.08" at bounding box center [958, 241] width 47 height 14
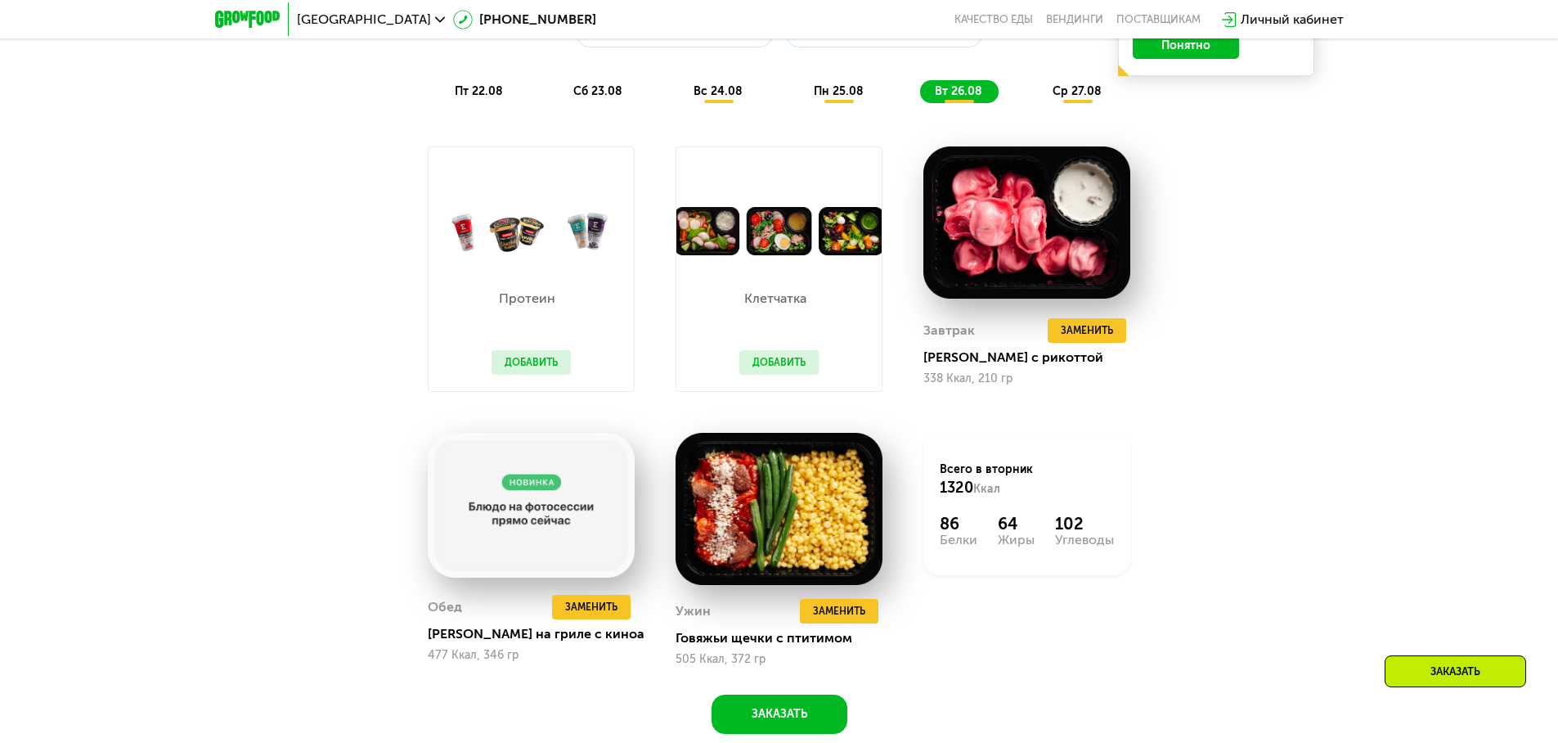
scroll to position [1145, 0]
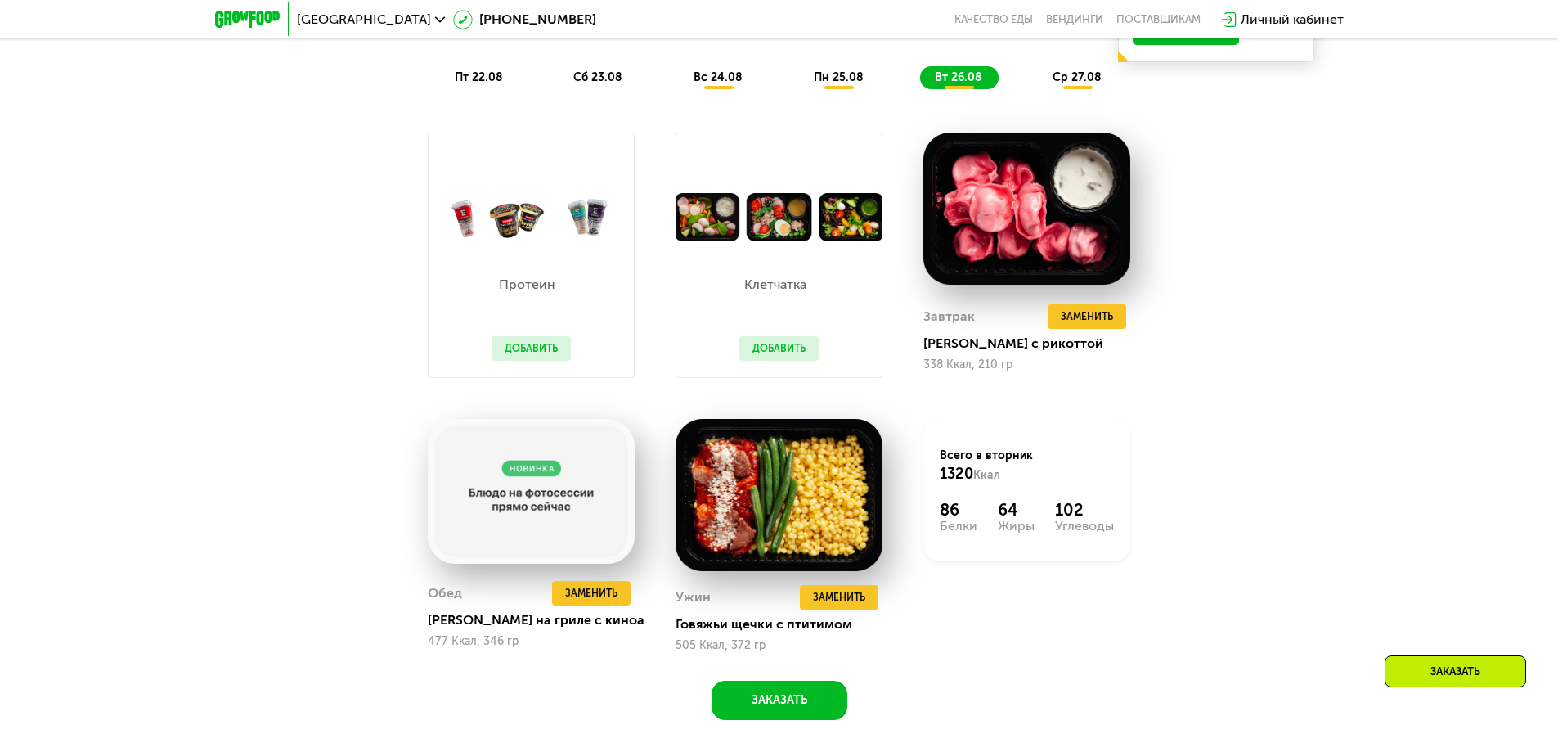
click at [1096, 83] on span "ср 27.08" at bounding box center [1077, 77] width 49 height 14
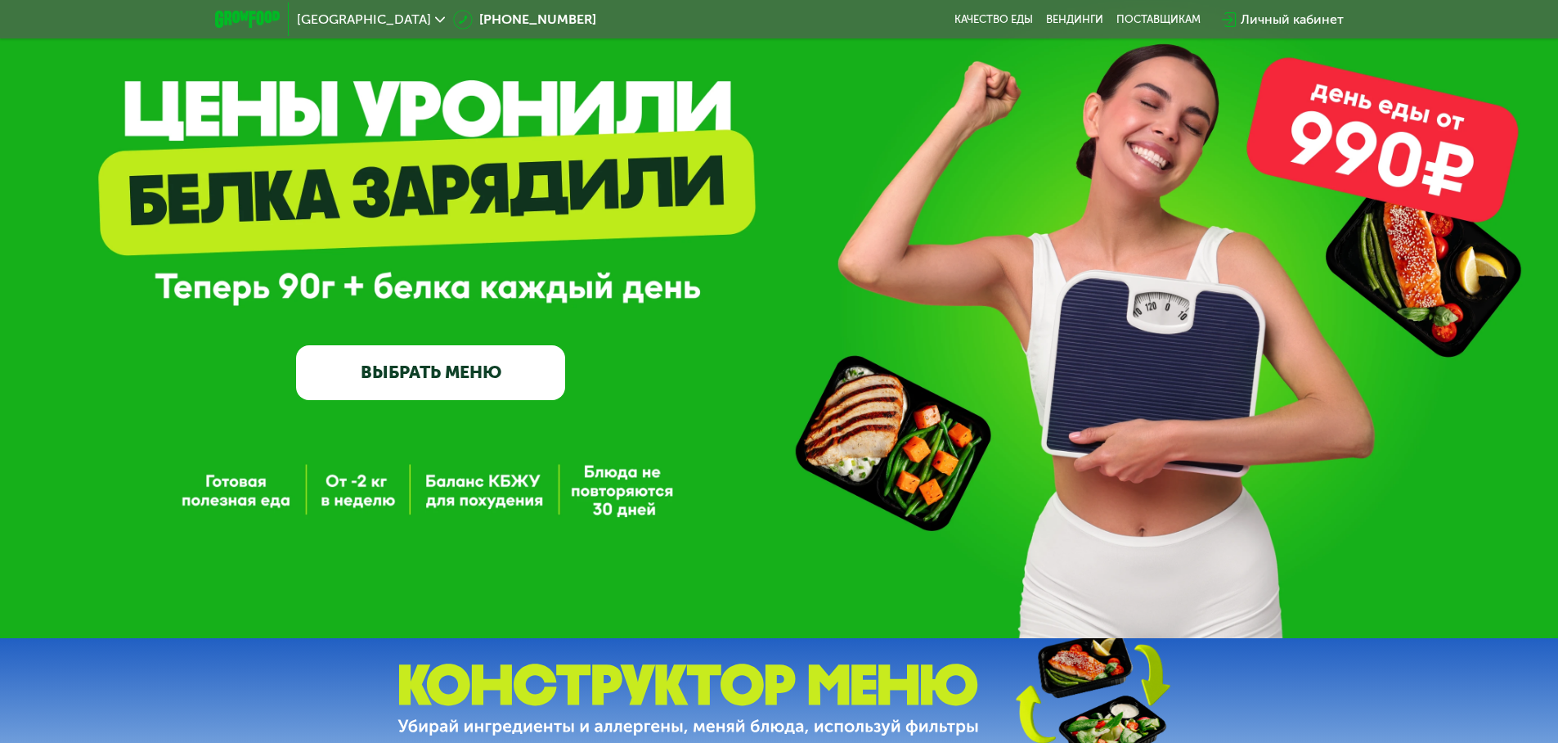
scroll to position [0, 0]
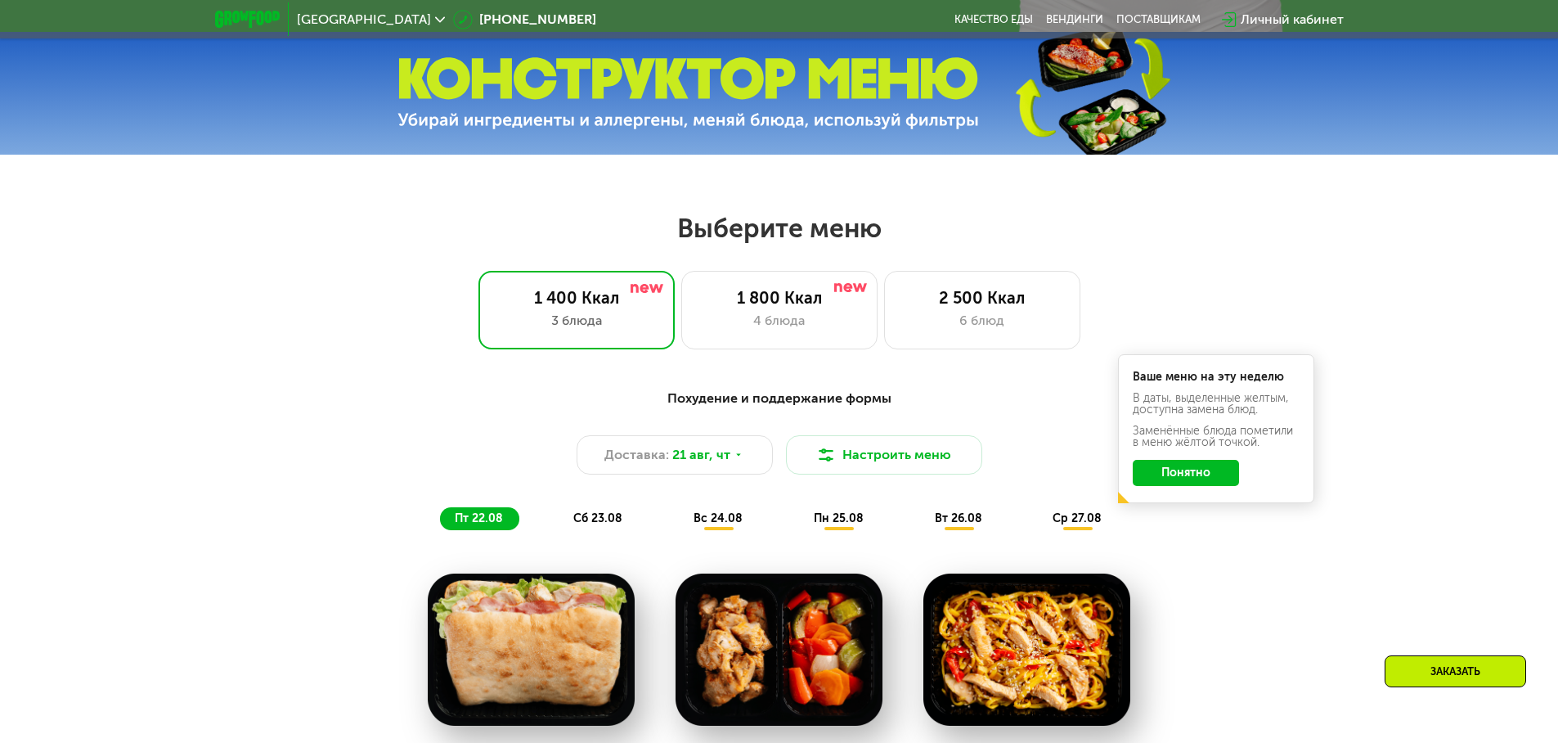
scroll to position [818, 0]
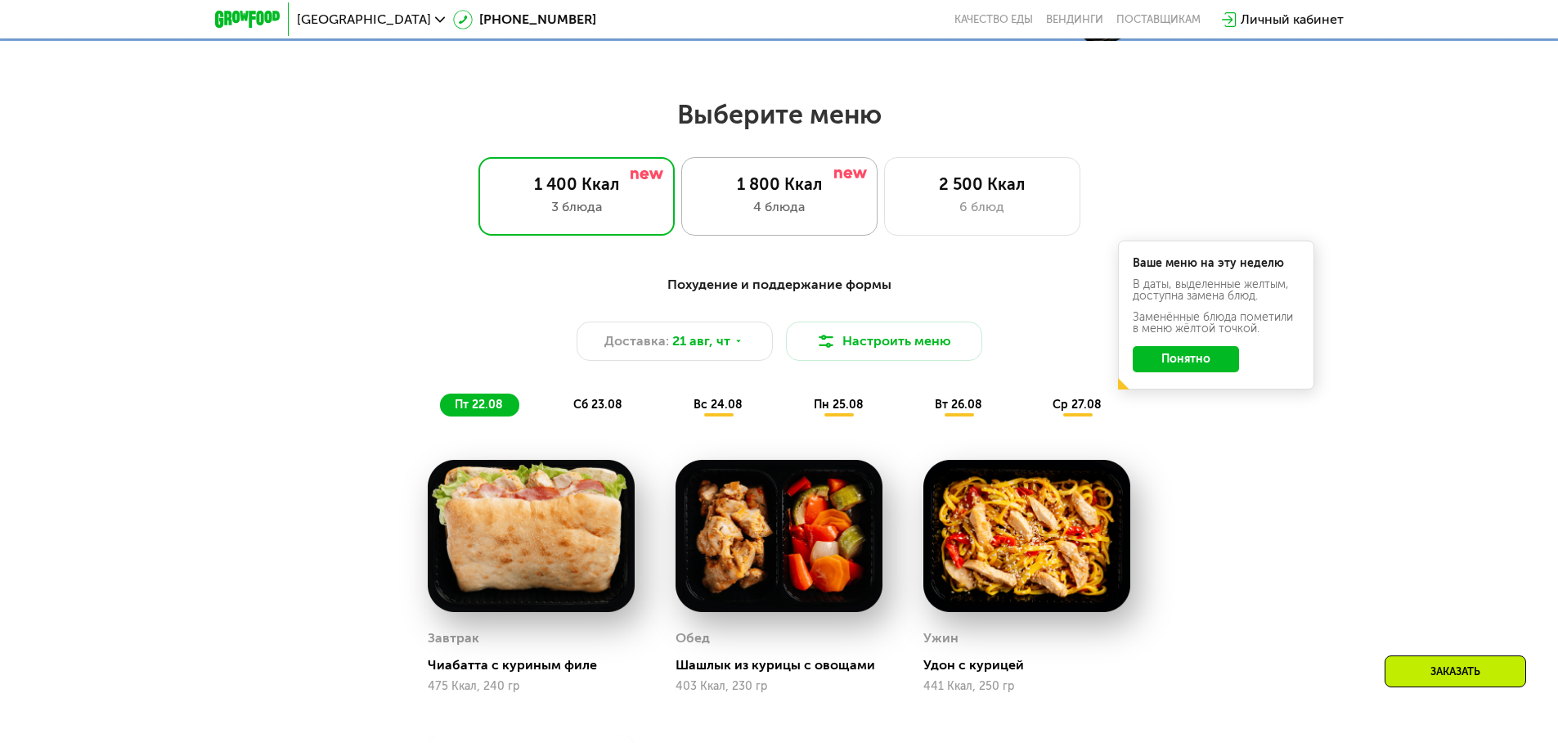
click at [806, 205] on div "4 блюда" at bounding box center [779, 207] width 162 height 20
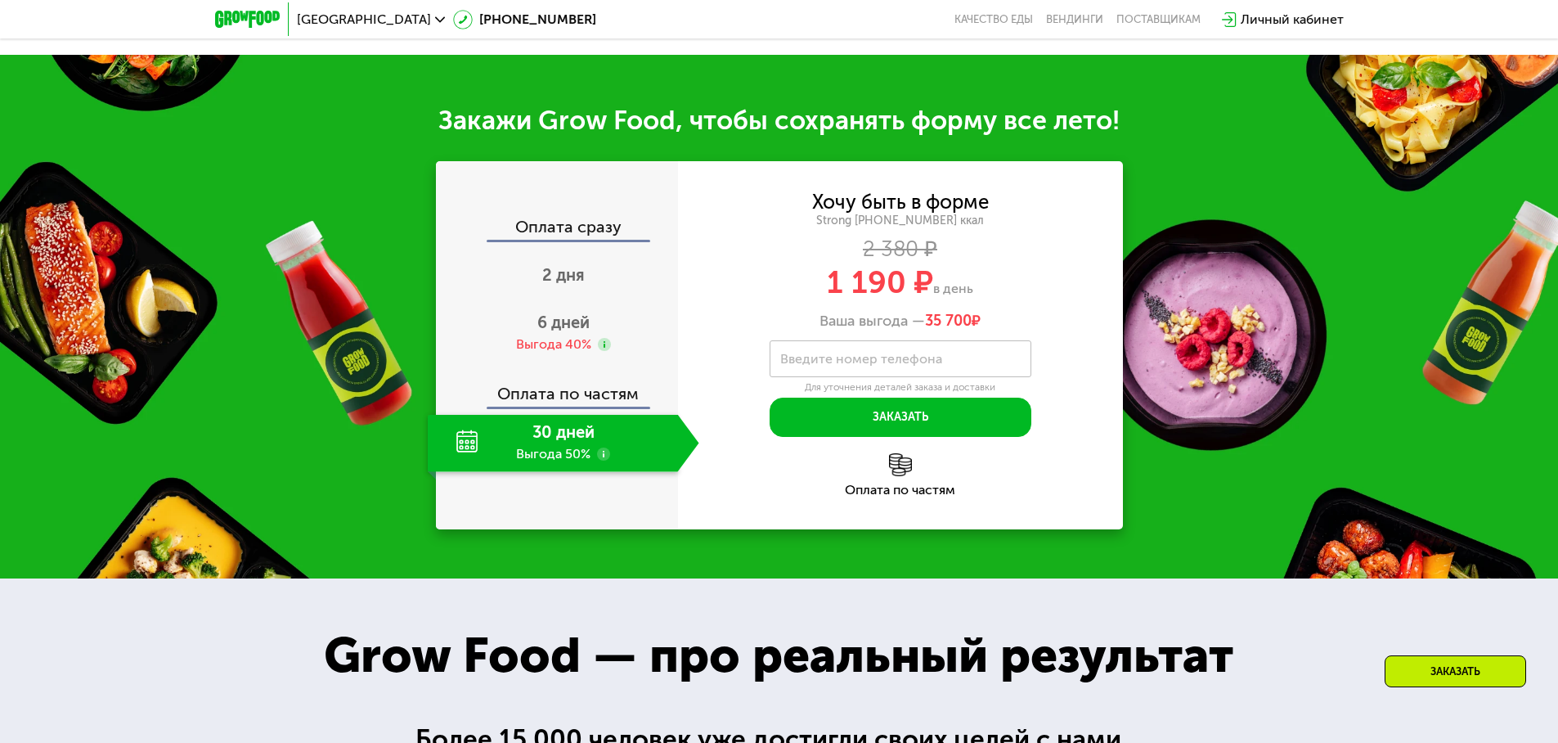
scroll to position [1636, 0]
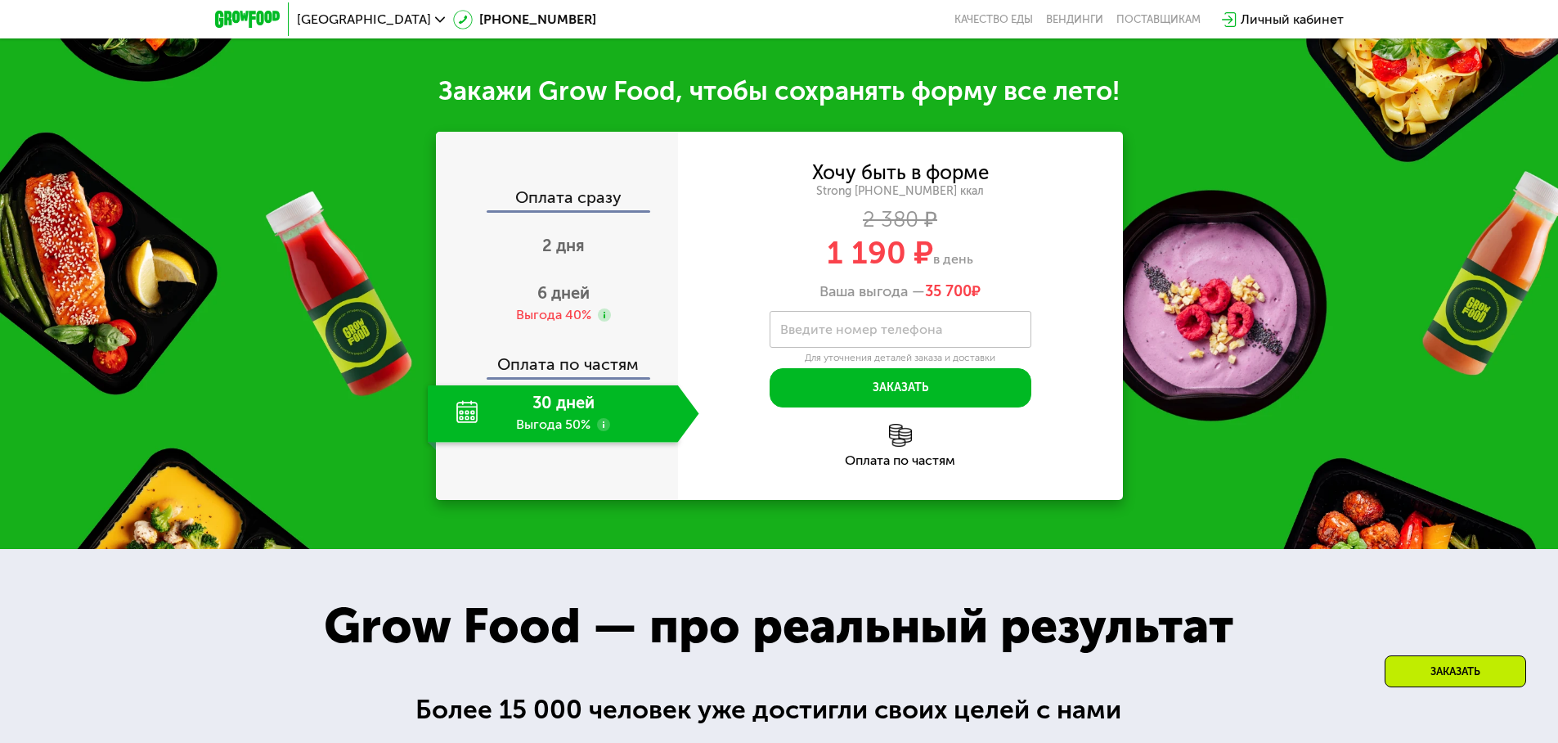
click at [612, 442] on div "30 дней Выгода 50%" at bounding box center [553, 413] width 250 height 57
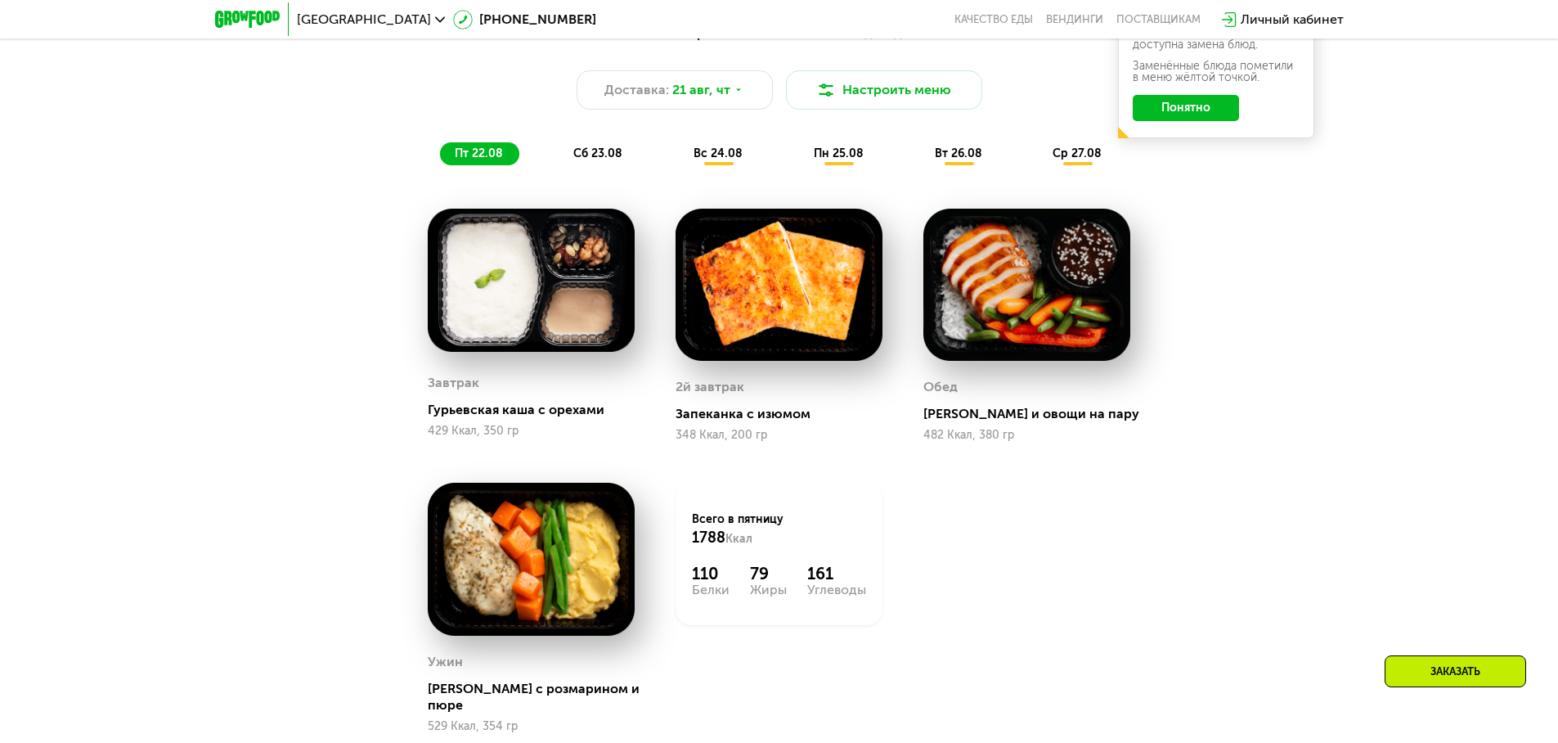
scroll to position [1063, 0]
